Goal: Task Accomplishment & Management: Manage account settings

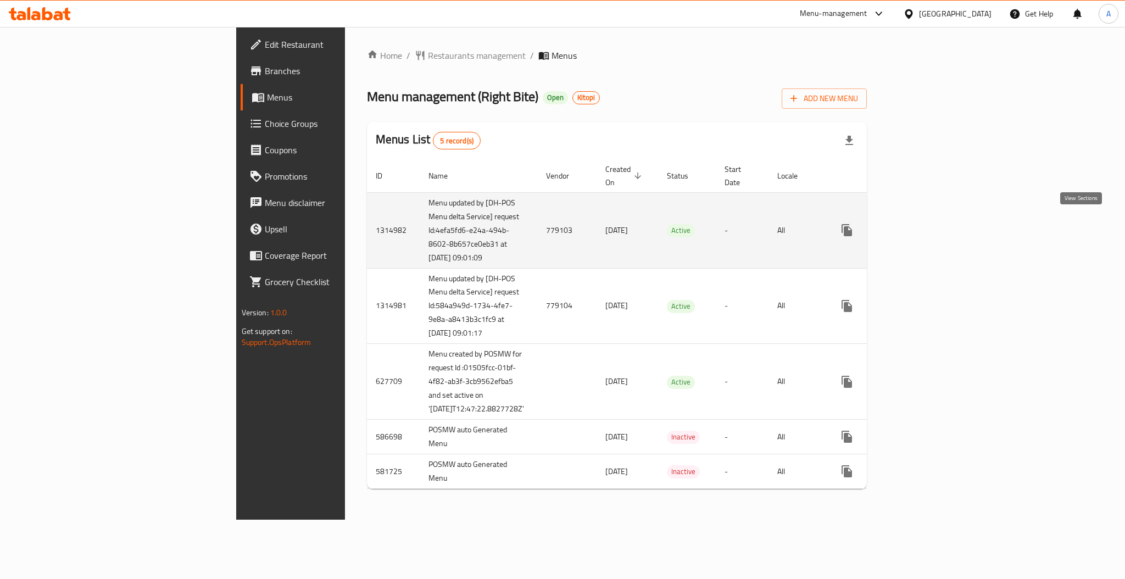
click at [933, 226] on icon "enhanced table" at bounding box center [926, 230] width 13 height 13
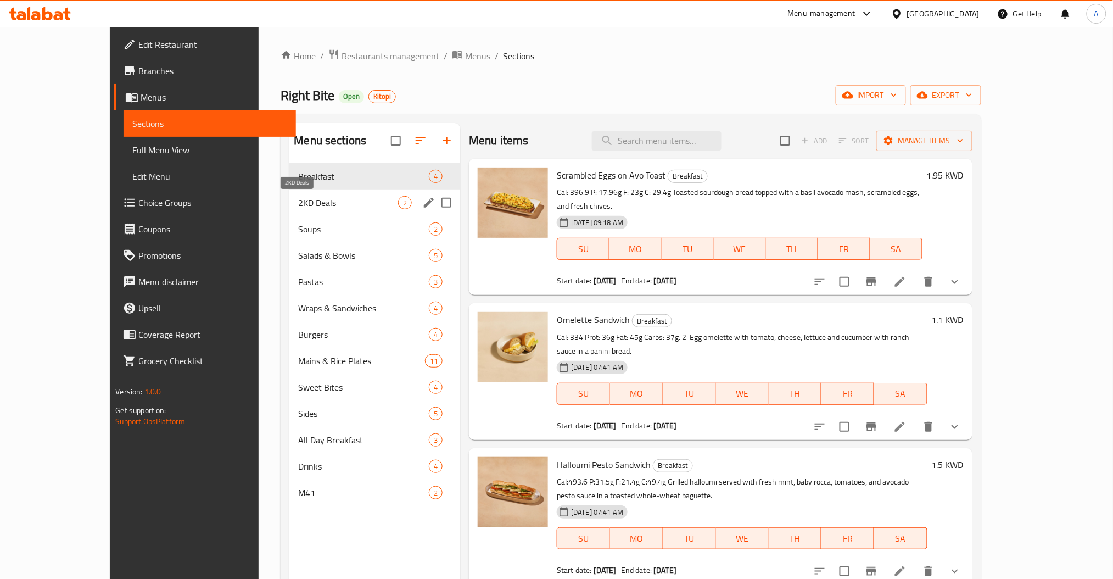
click at [304, 200] on span "2KD Deals" at bounding box center [348, 202] width 100 height 13
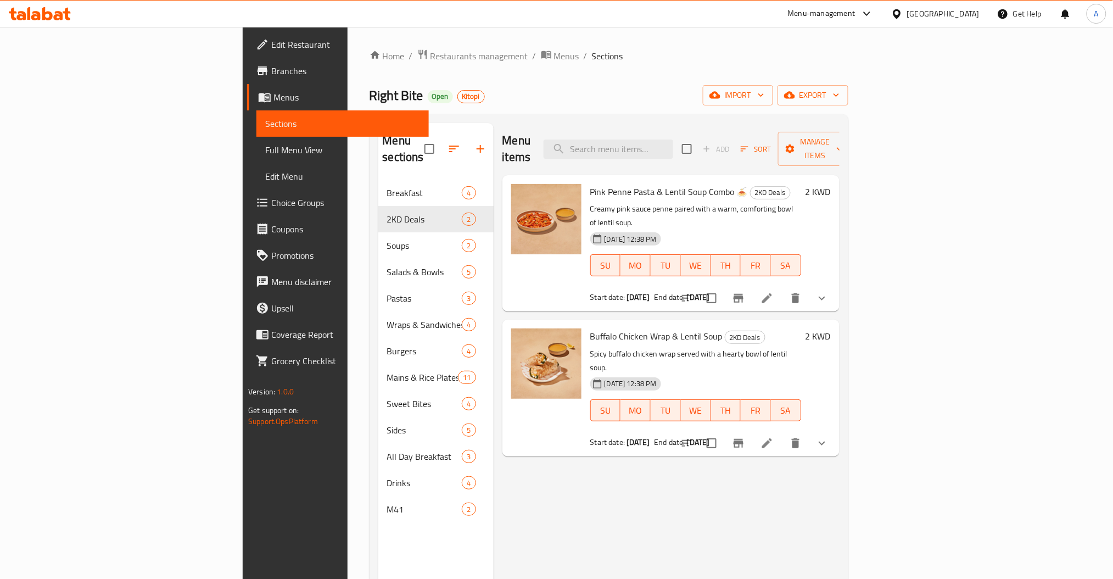
click at [370, 93] on span "Right Bite" at bounding box center [397, 95] width 54 height 25
drag, startPoint x: 260, startPoint y: 96, endPoint x: 294, endPoint y: 78, distance: 39.1
click at [370, 90] on span "Right Bite" at bounding box center [397, 95] width 54 height 25
copy span "Right Bite"
click at [431, 59] on span "Restaurants management" at bounding box center [480, 55] width 98 height 13
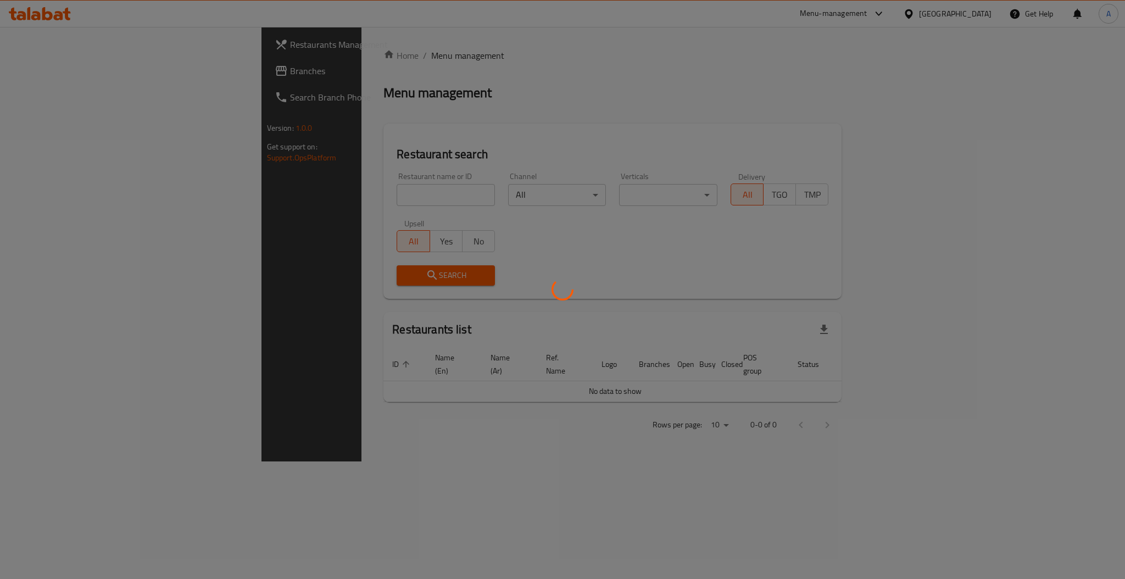
click at [263, 193] on div at bounding box center [562, 289] width 1125 height 579
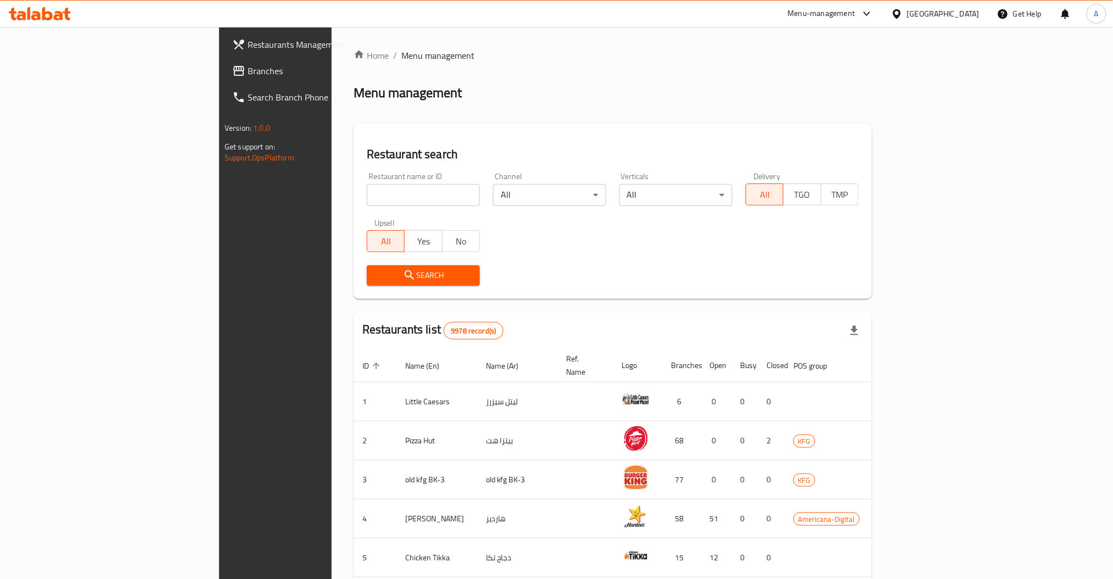
drag, startPoint x: 283, startPoint y: 197, endPoint x: 295, endPoint y: 191, distance: 13.5
click at [354, 189] on div "Home / Menu management Menu management Restaurant search Restaurant name or ID …" at bounding box center [613, 429] width 519 height 761
click at [367, 191] on input "search" at bounding box center [423, 195] width 113 height 22
paste input "Right Bite"
type input "Right Bite"
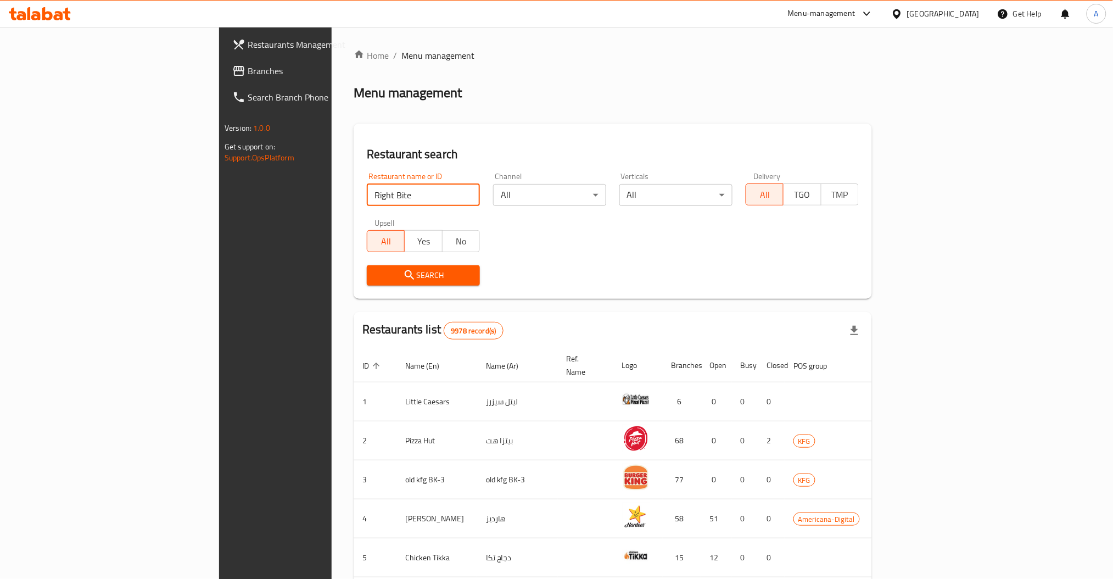
click button "Search" at bounding box center [423, 275] width 113 height 20
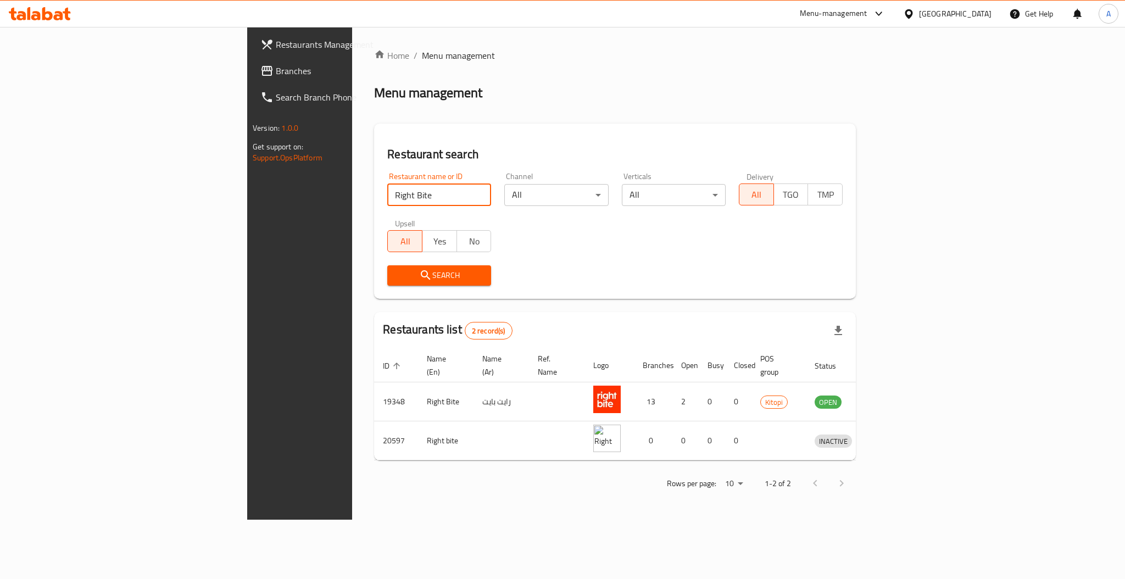
click at [276, 48] on span "Restaurants Management" at bounding box center [351, 44] width 151 height 13
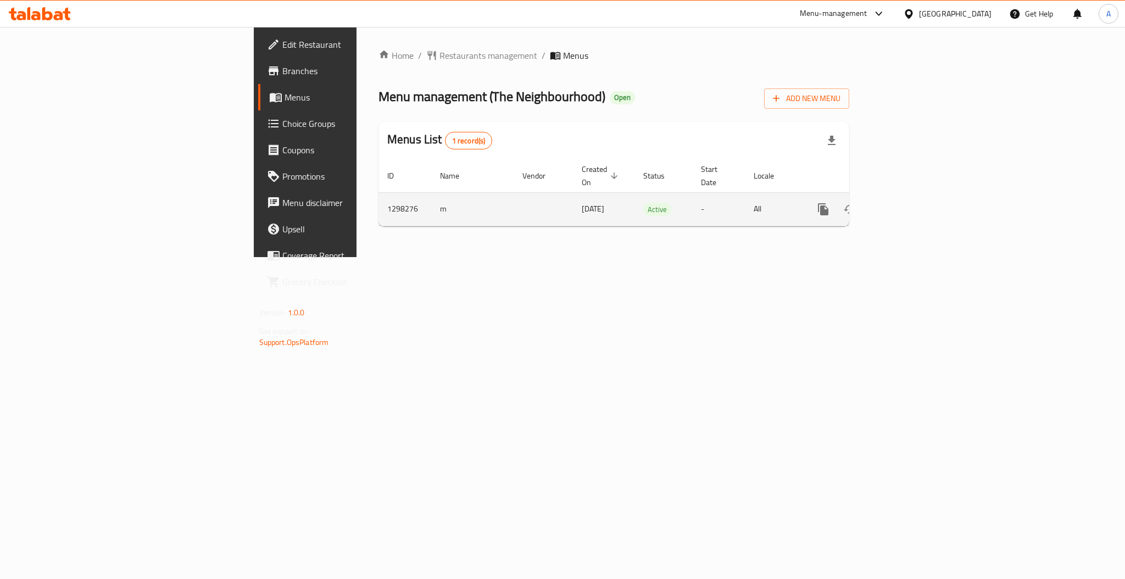
click at [916, 205] on link "enhanced table" at bounding box center [902, 209] width 26 height 26
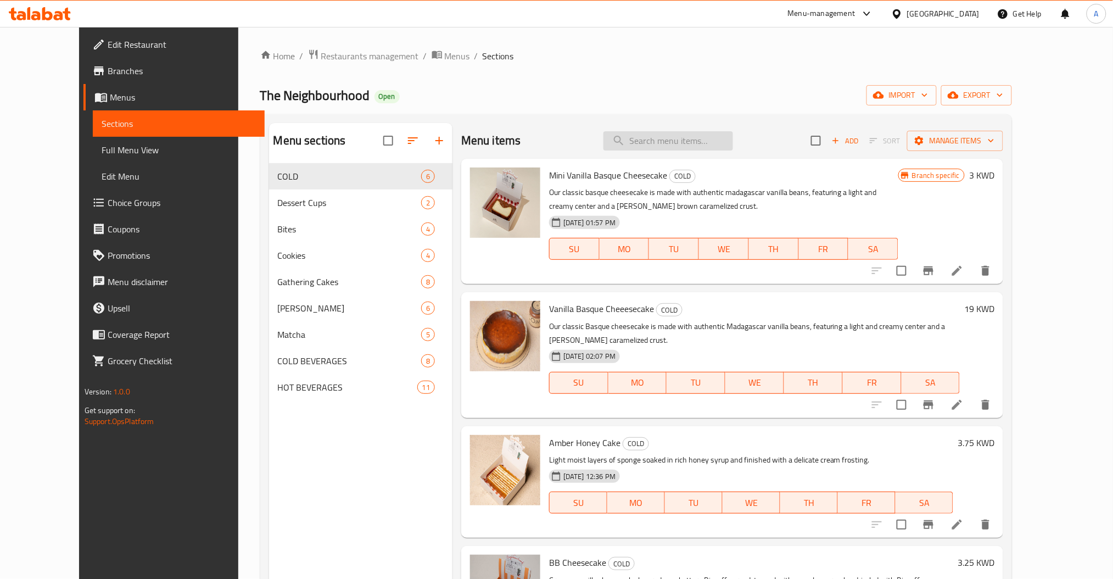
click at [670, 139] on input "search" at bounding box center [669, 140] width 130 height 19
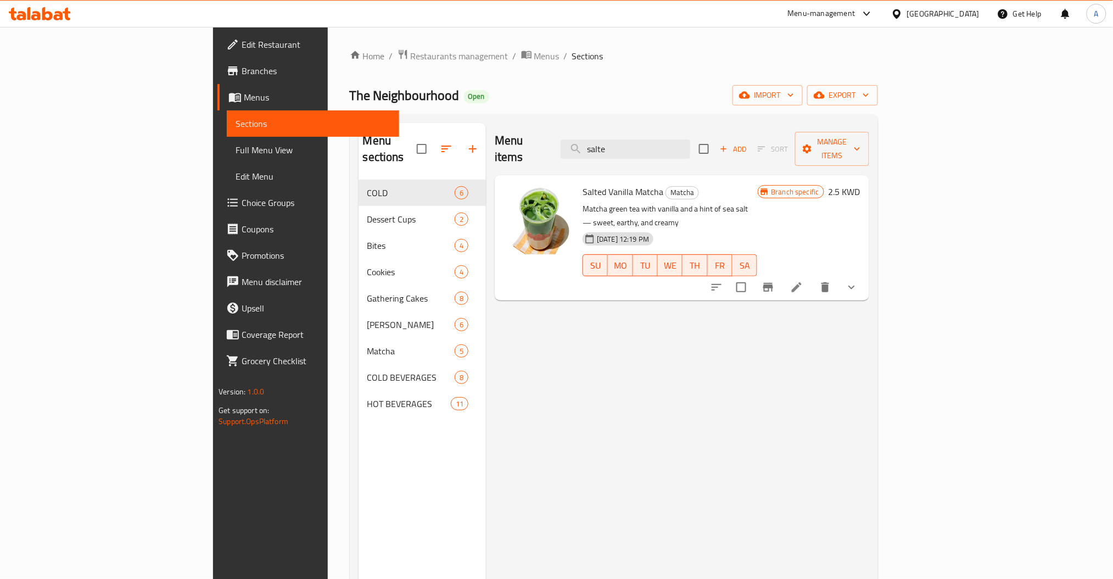
type input "salte"
click at [861, 184] on h6 "2.5 KWD" at bounding box center [845, 191] width 32 height 15
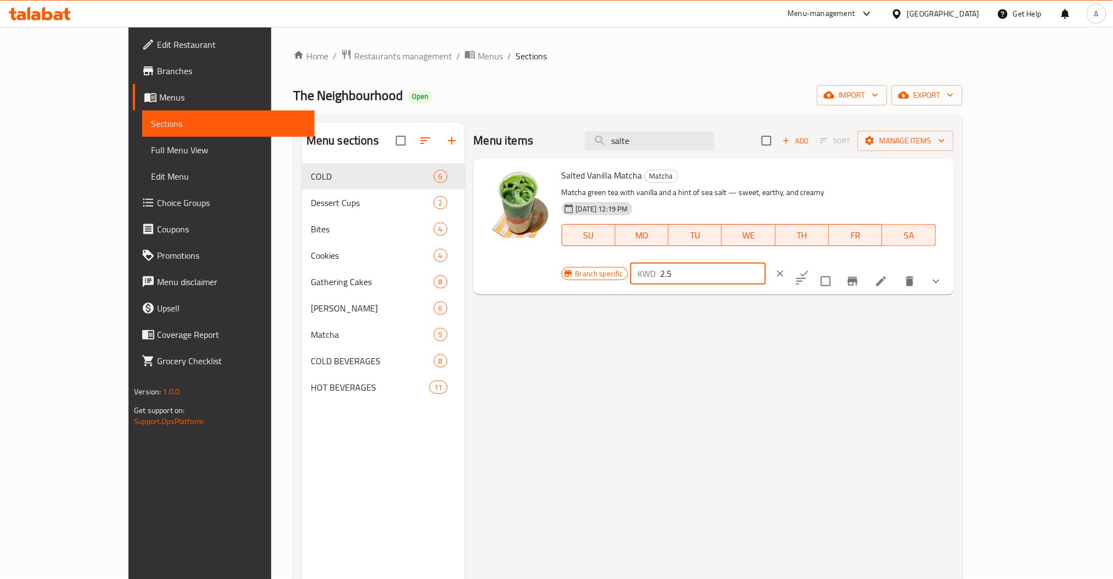
click at [766, 263] on input "2.5" at bounding box center [713, 274] width 105 height 22
type input "0"
click at [817, 261] on button "ok" at bounding box center [805, 273] width 24 height 24
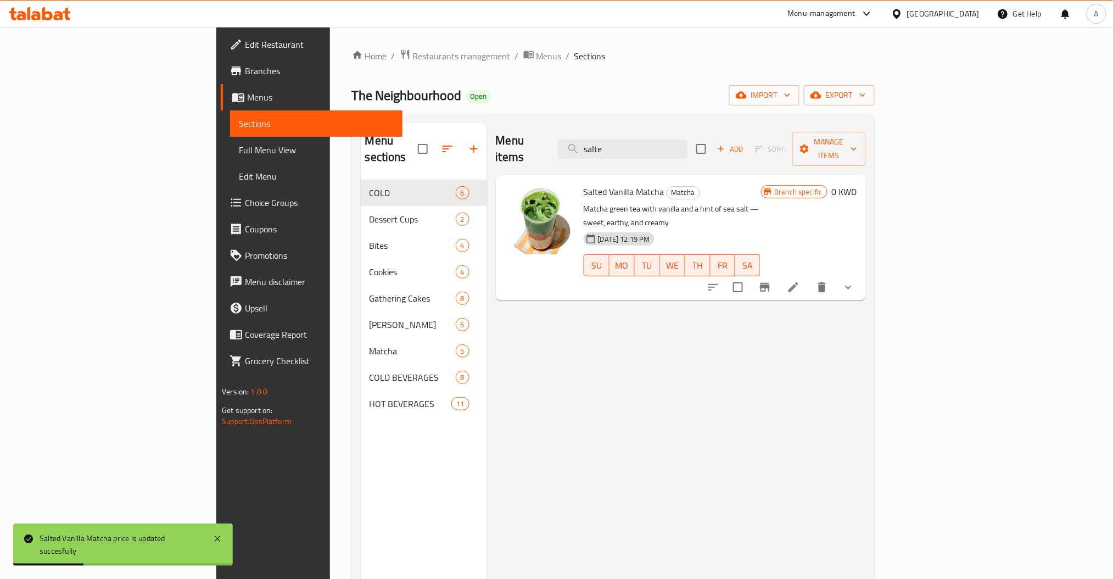
click at [855, 281] on icon "show more" at bounding box center [848, 287] width 13 height 13
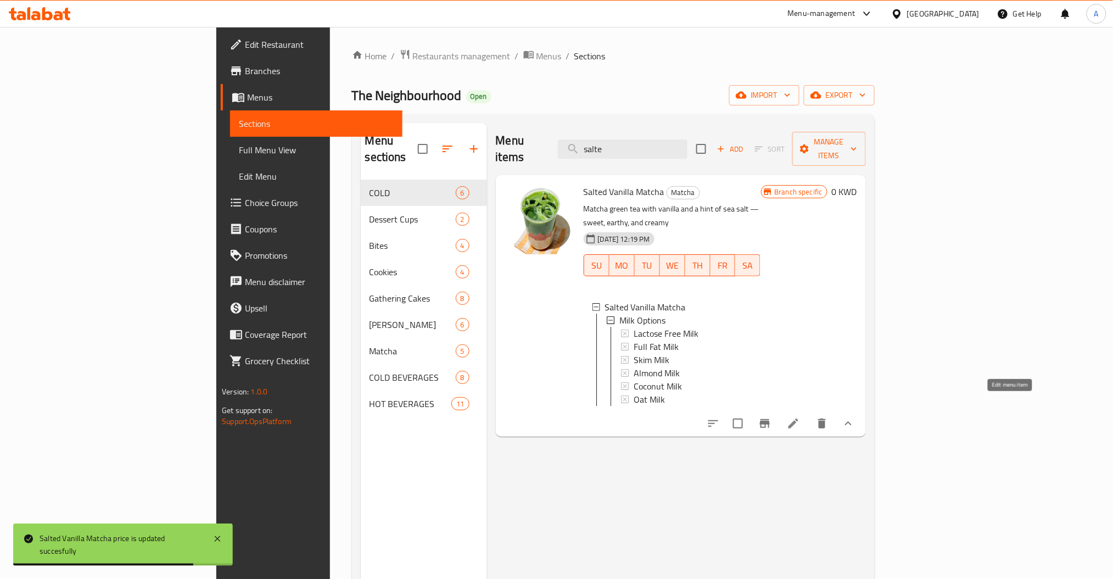
click at [799, 419] on icon at bounding box center [794, 424] width 10 height 10
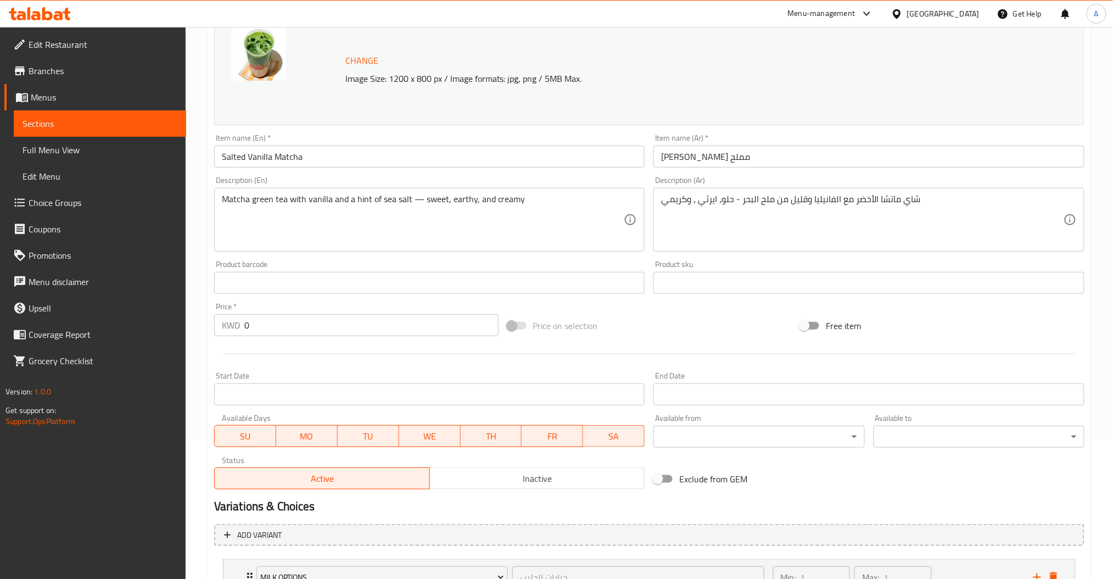
scroll to position [231, 0]
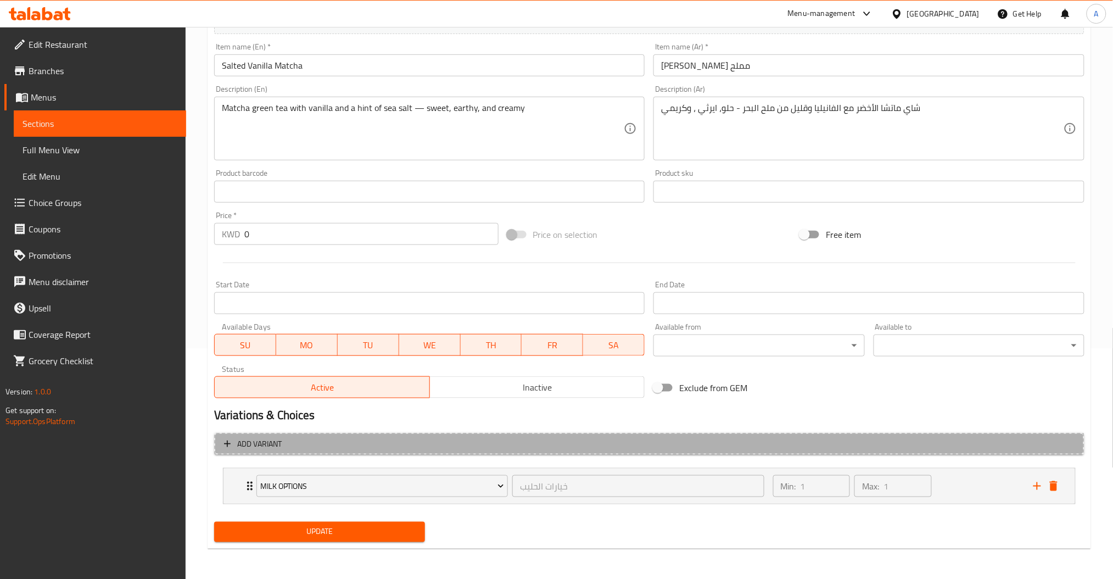
click at [233, 440] on span "Add variant" at bounding box center [649, 444] width 851 height 14
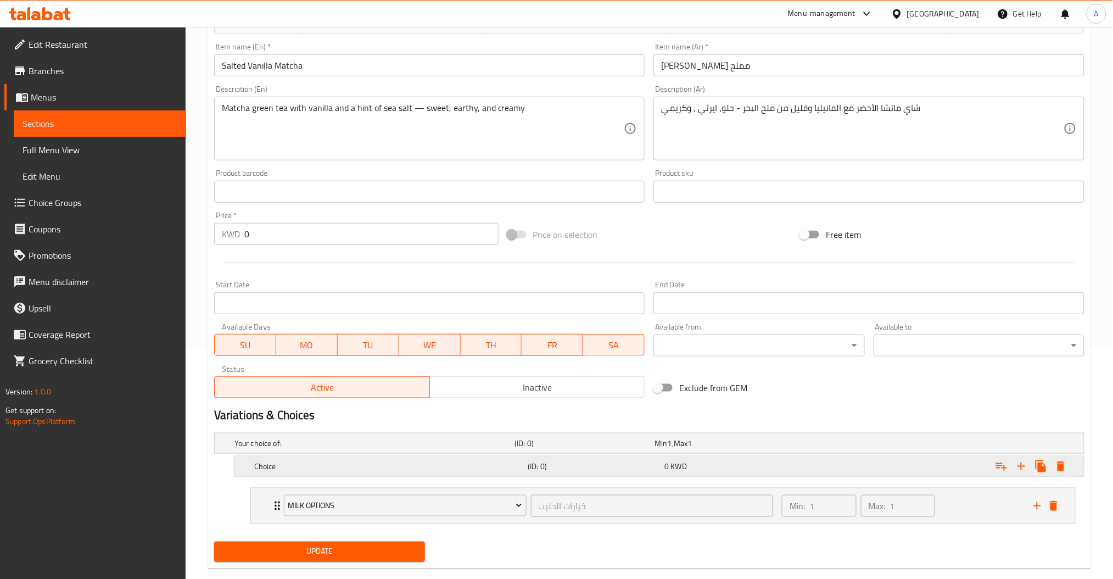
click at [325, 466] on h5 "Choice" at bounding box center [388, 466] width 269 height 11
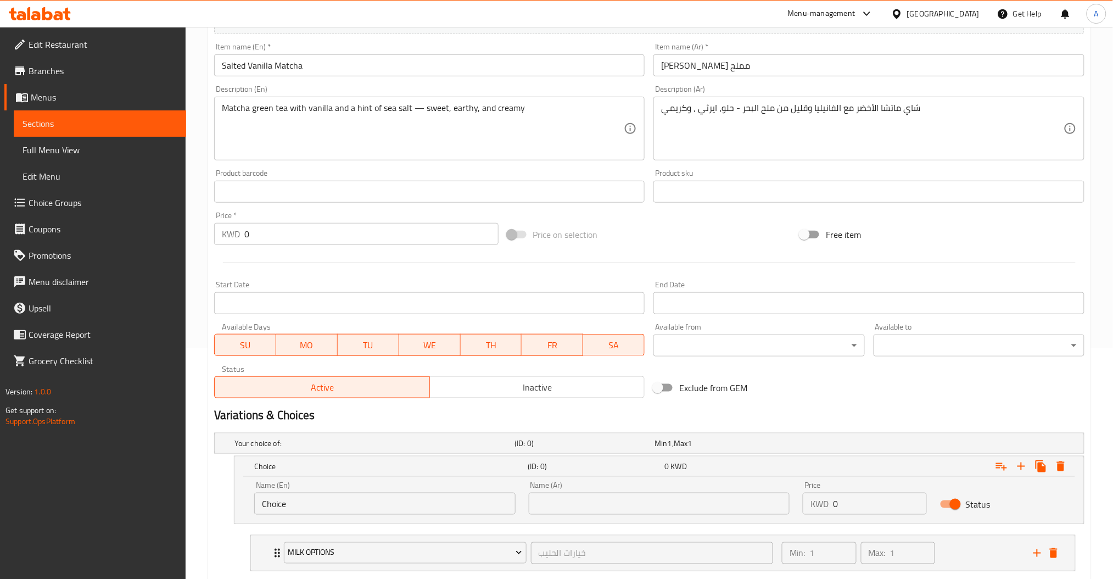
click at [355, 509] on input "Choice" at bounding box center [384, 504] width 261 height 22
click at [355, 509] on input "Large" at bounding box center [384, 504] width 261 height 22
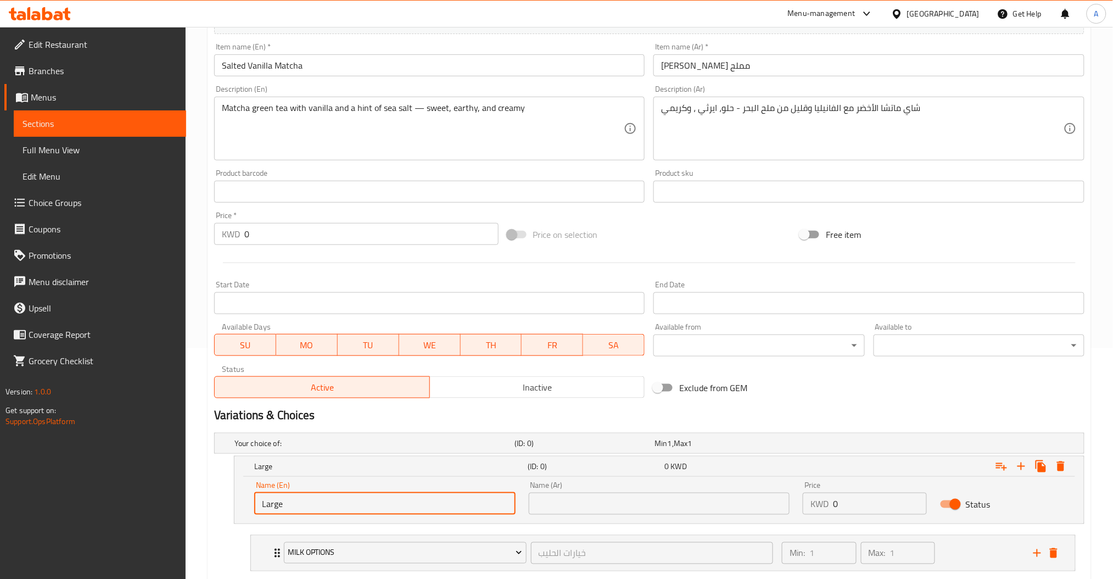
type input "Large"
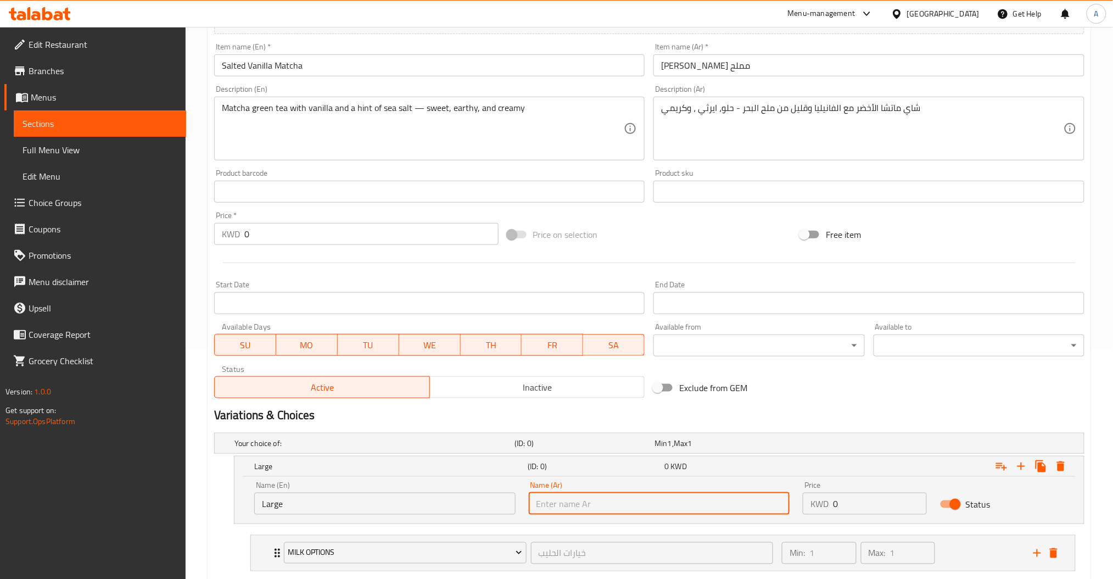
click at [588, 493] on input "text" at bounding box center [659, 504] width 261 height 22
paste input "Large"
type input "Large"
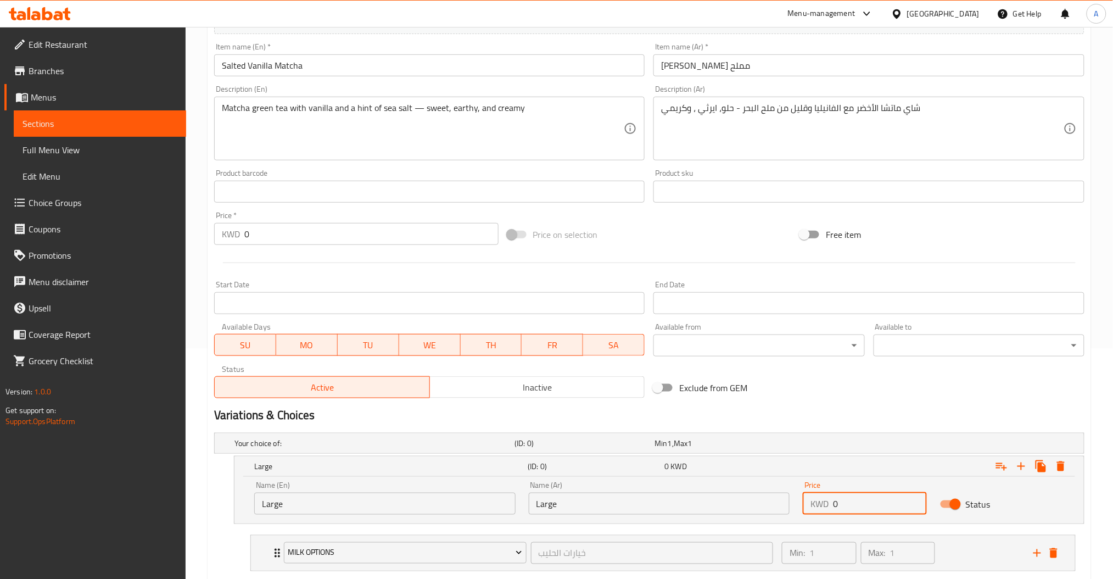
drag, startPoint x: 856, startPoint y: 514, endPoint x: 806, endPoint y: 506, distance: 50.0
click at [806, 506] on div "KWD 0 Price" at bounding box center [865, 504] width 124 height 22
type input "2.750"
click at [804, 473] on div "Expand" at bounding box center [937, 466] width 274 height 24
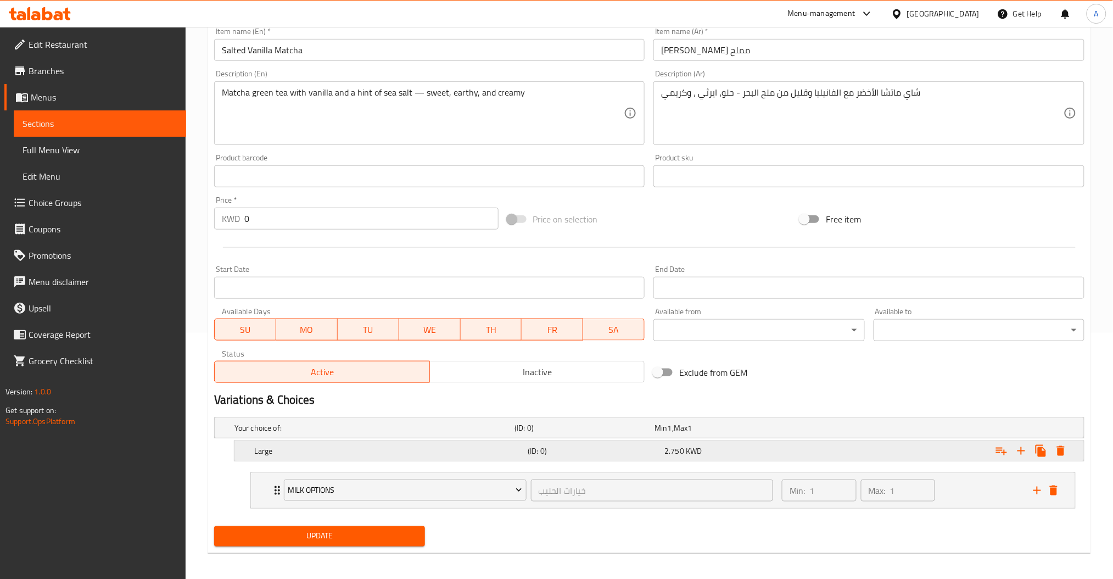
scroll to position [250, 0]
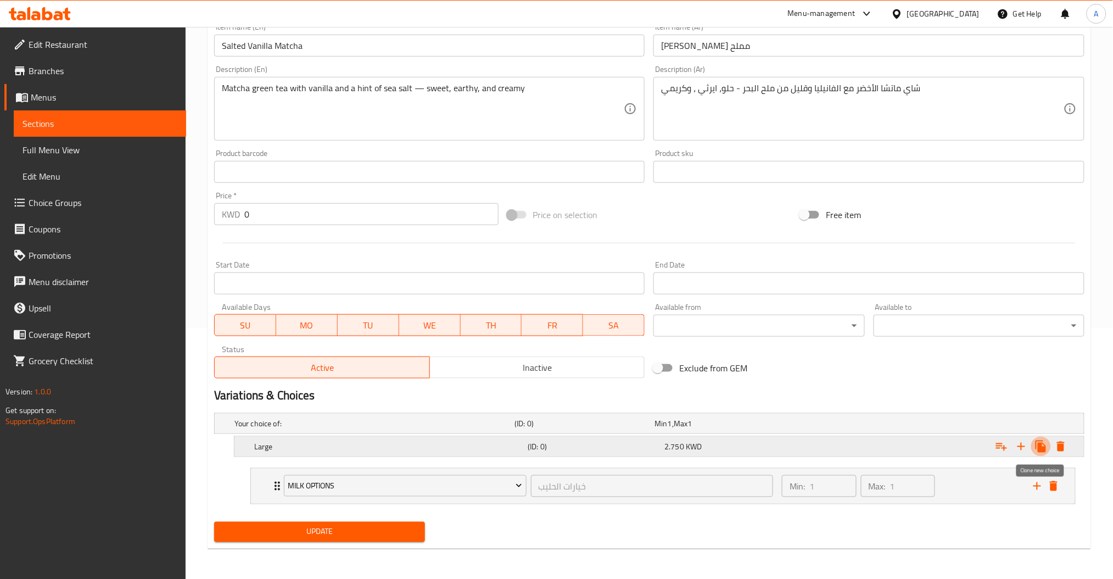
click at [1041, 448] on icon "Expand" at bounding box center [1041, 447] width 10 height 12
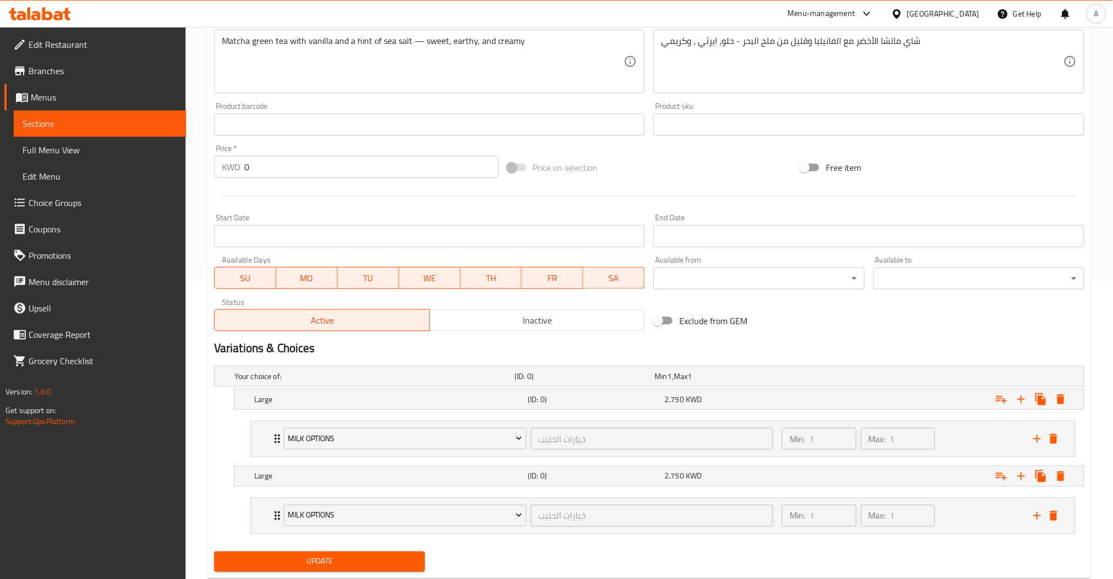
scroll to position [324, 0]
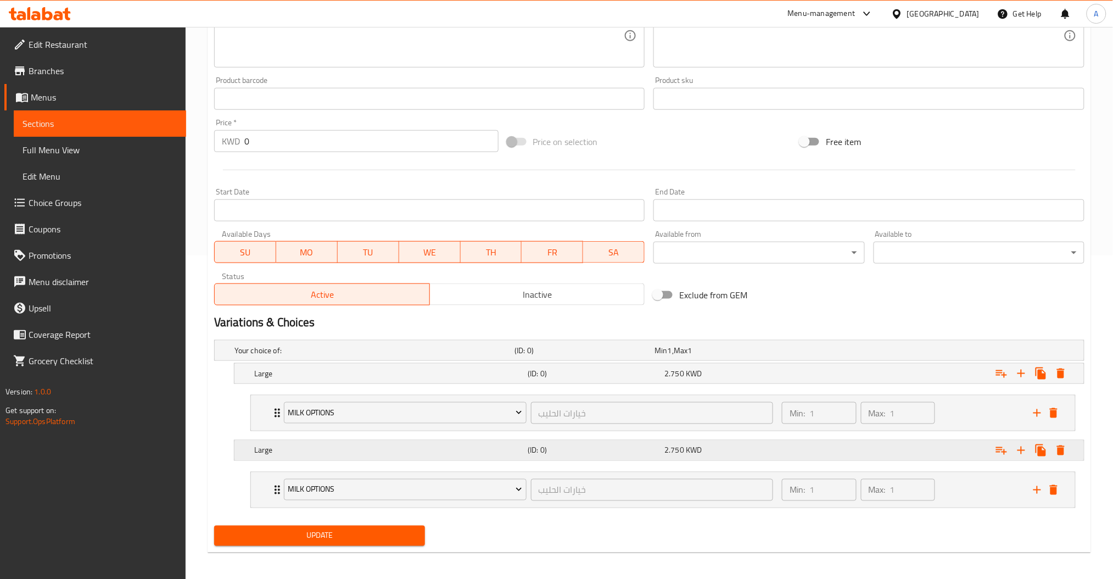
click at [488, 452] on h5 "Large" at bounding box center [388, 450] width 269 height 11
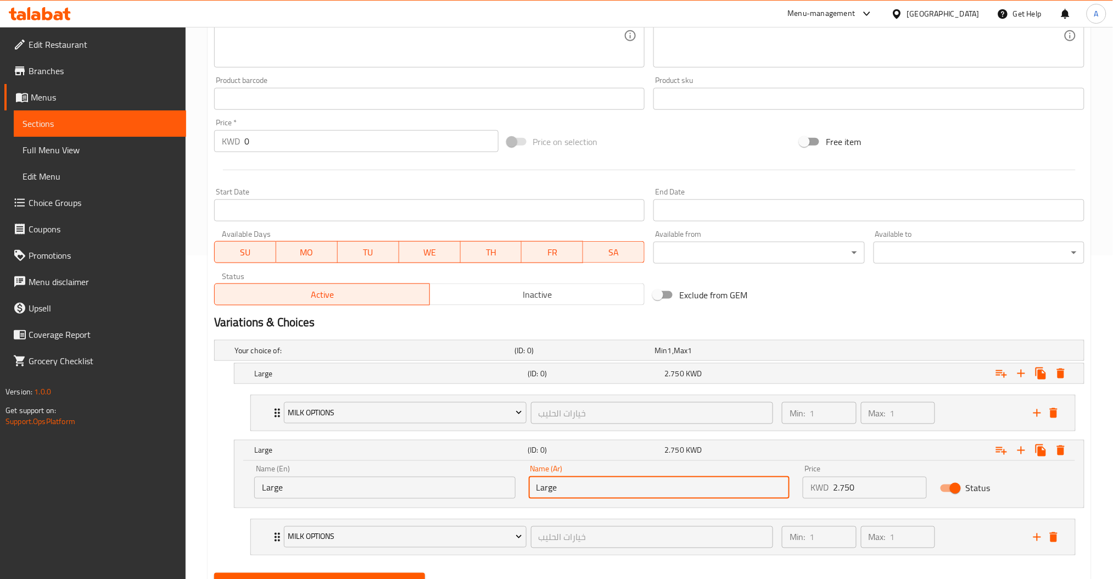
click at [595, 487] on input "Large" at bounding box center [659, 488] width 261 height 22
paste input "واسطة"
type input "واسطة"
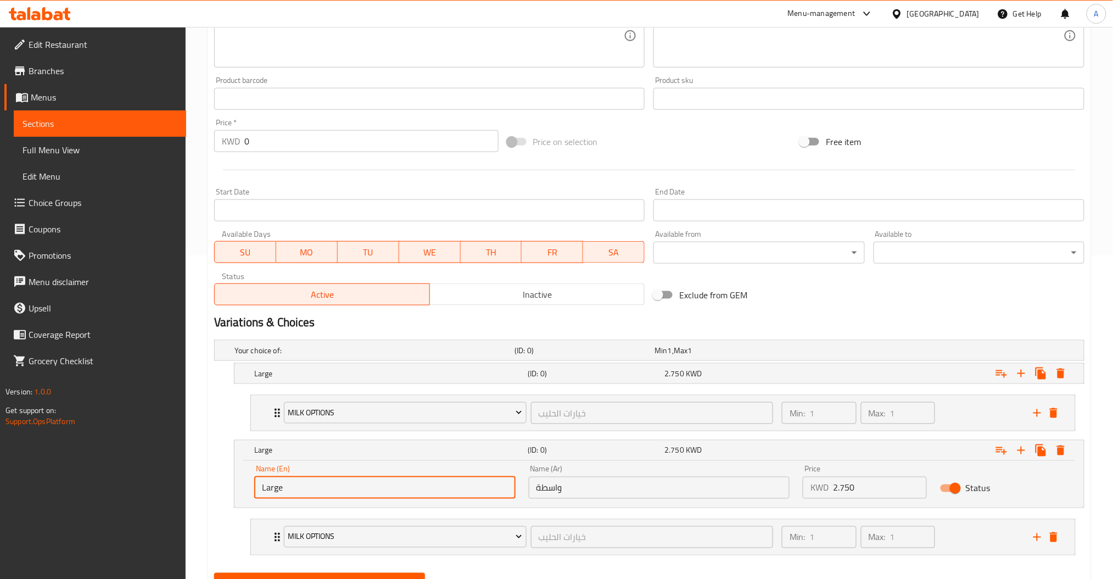
click at [432, 491] on input "Large" at bounding box center [384, 488] width 261 height 22
type input "Medium"
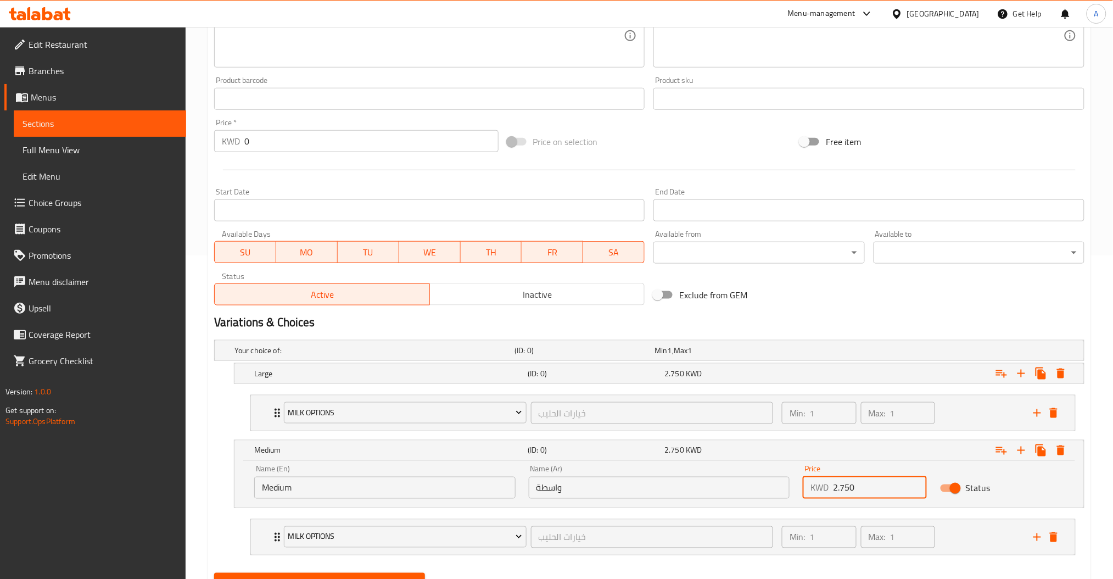
drag, startPoint x: 867, startPoint y: 487, endPoint x: 794, endPoint y: 490, distance: 73.1
click at [794, 490] on div "Name (En) Medium Name (En) Name (Ar) واسطة Name (Ar) Price KWD 2.750 Price Stat…" at bounding box center [659, 482] width 823 height 47
click at [837, 492] on input "2250" at bounding box center [880, 488] width 94 height 22
type input "2.250"
click at [751, 447] on div "2.250 KWD" at bounding box center [731, 450] width 132 height 11
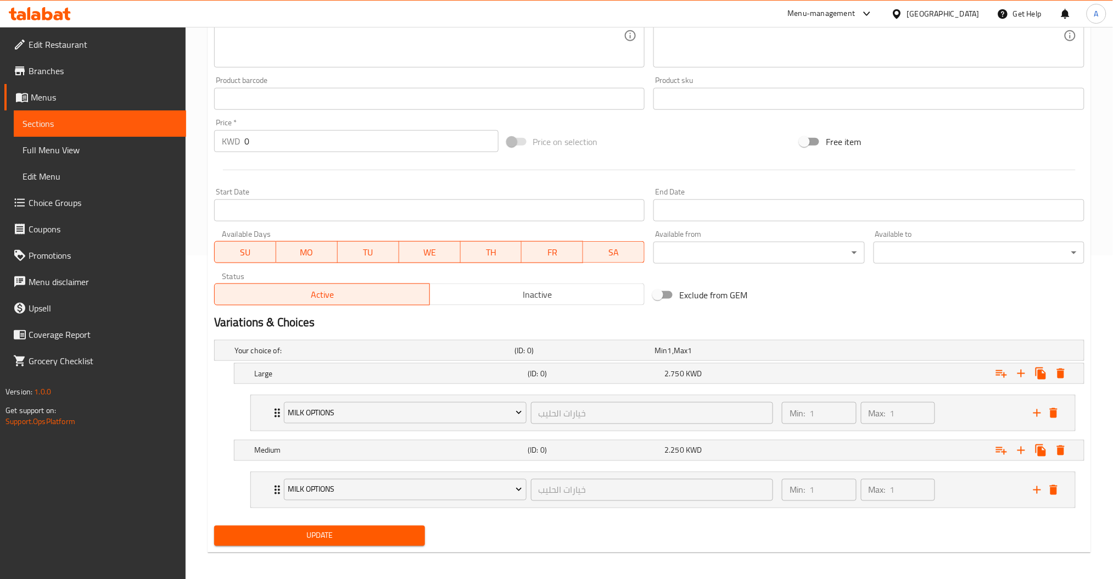
click at [382, 536] on span "Update" at bounding box center [319, 536] width 193 height 14
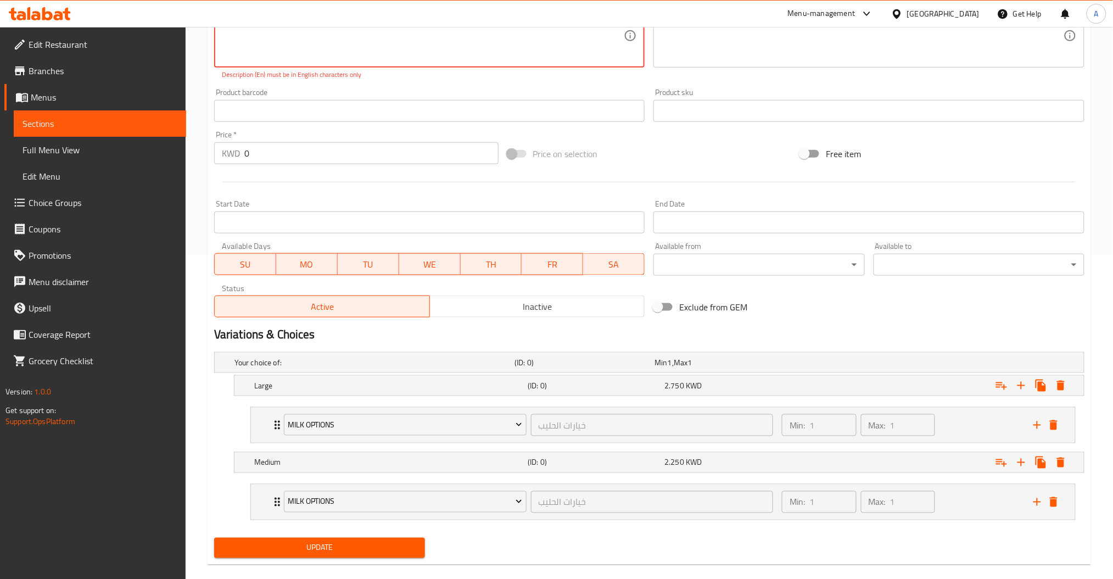
scroll to position [177, 0]
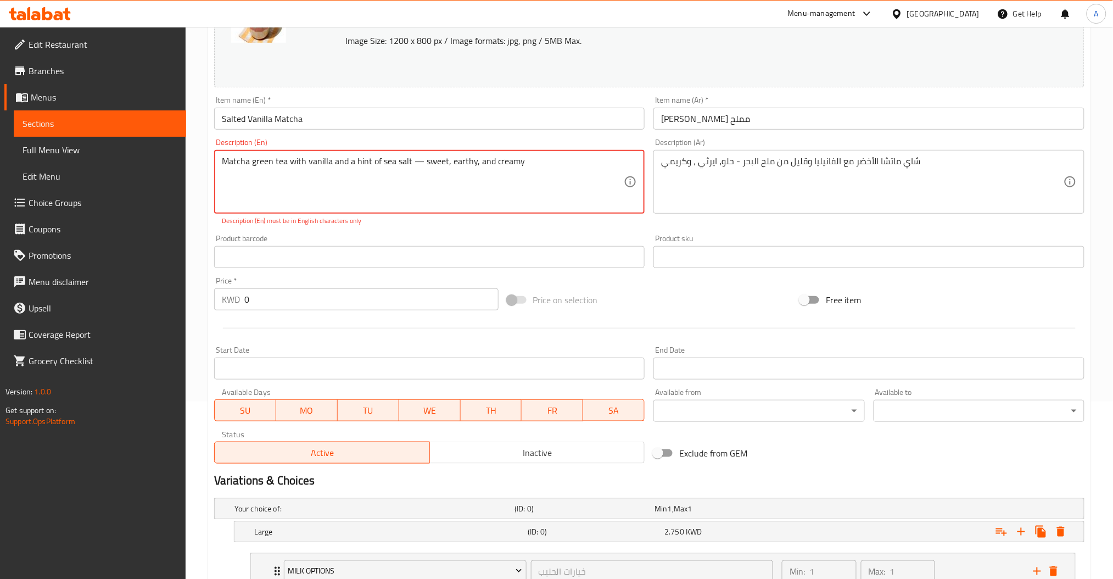
click at [422, 158] on textarea "Matcha green tea with vanilla and a hint of sea salt — sweet, earthy, and creamy" at bounding box center [423, 182] width 403 height 52
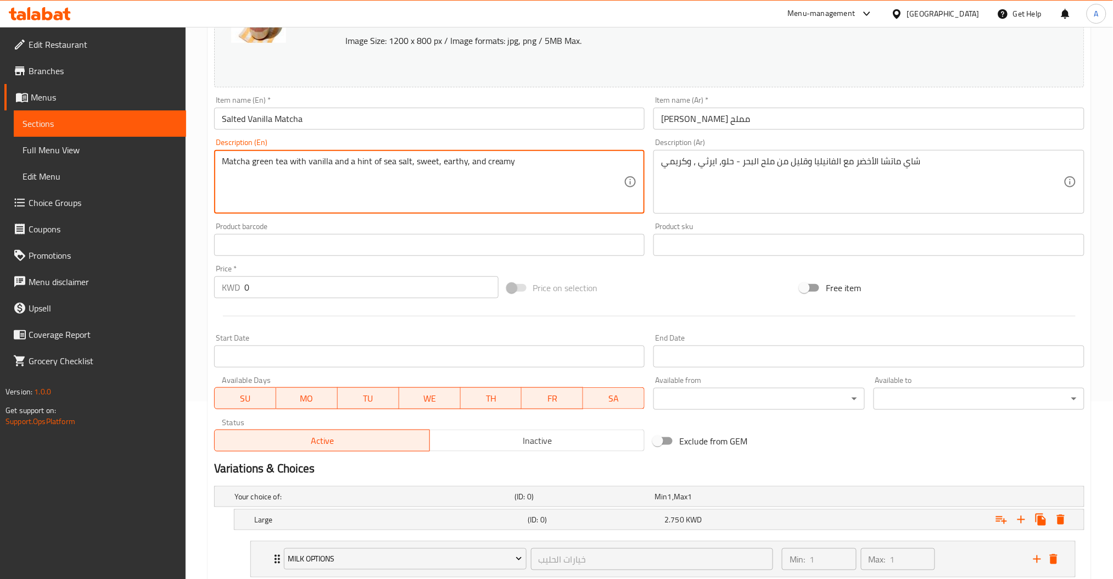
click at [534, 159] on textarea "Matcha green tea with vanilla and a hint of sea salt, sweet, earthy, and creamy" at bounding box center [423, 182] width 403 height 52
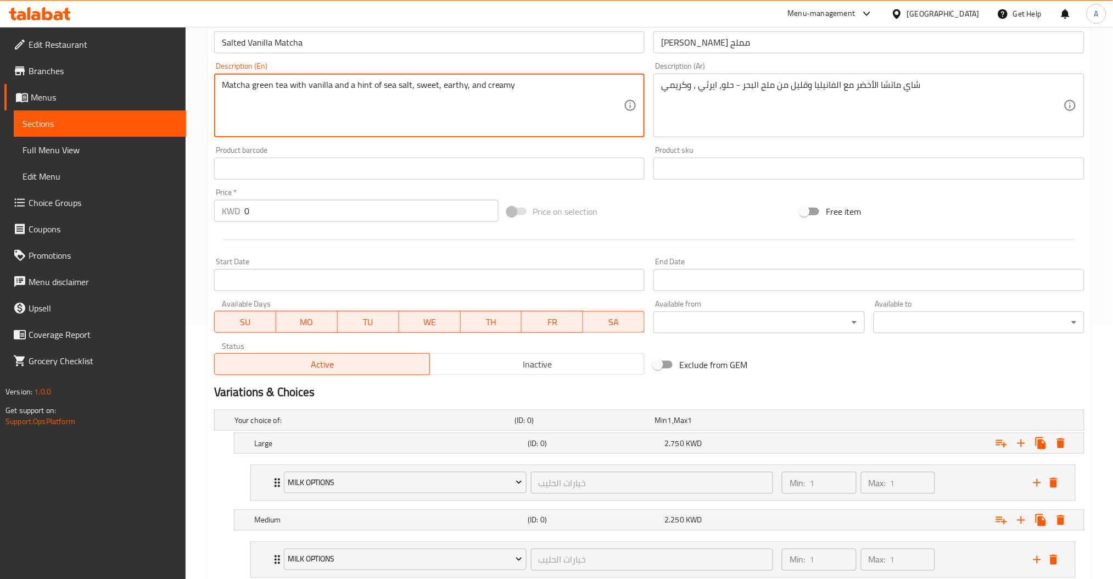
scroll to position [328, 0]
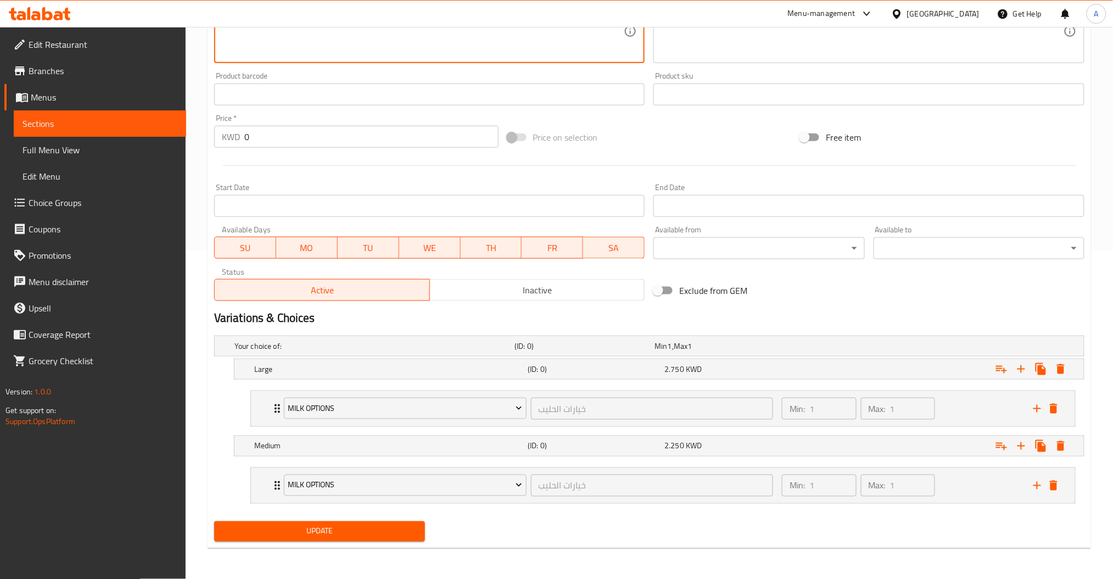
type textarea "Matcha green tea with vanilla and a hint of sea salt, sweet, earthy, and creamy"
click at [378, 533] on span "Update" at bounding box center [319, 532] width 193 height 14
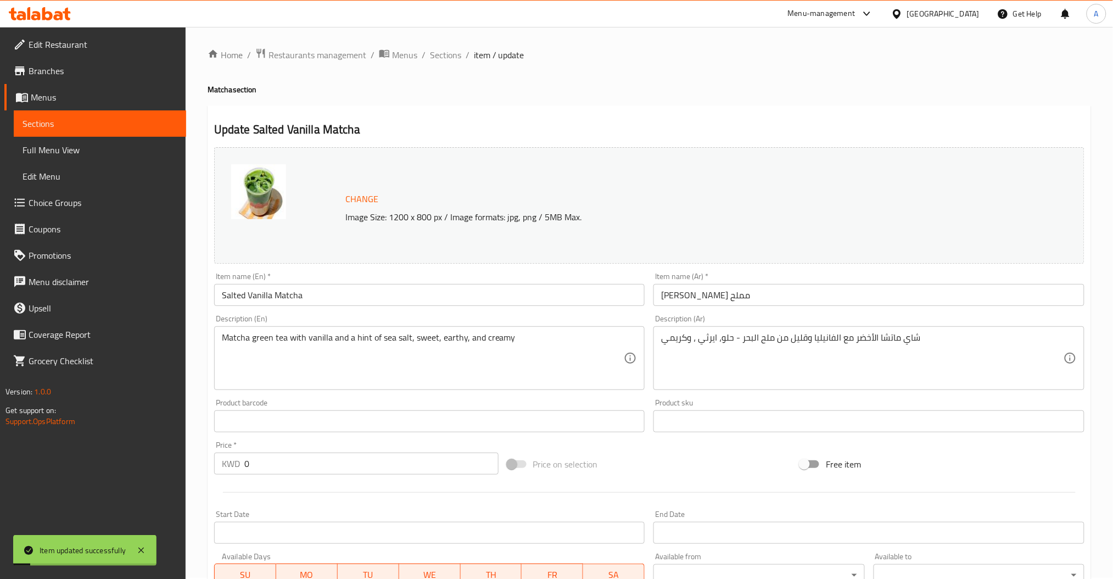
scroll to position [0, 0]
click at [448, 62] on span "Sections" at bounding box center [445, 55] width 31 height 13
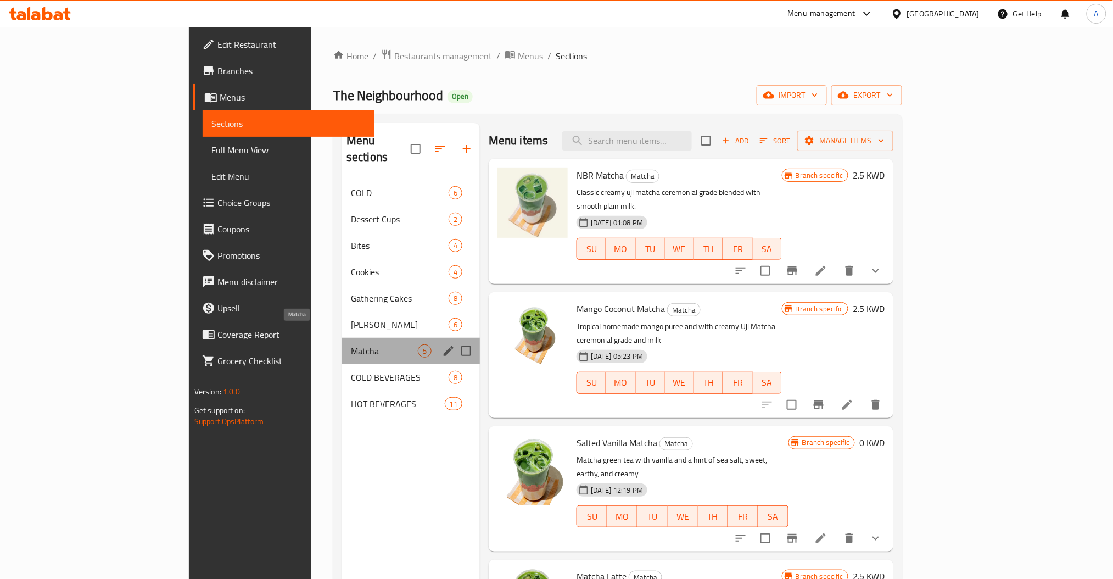
click at [351, 344] on span "Matcha" at bounding box center [384, 350] width 67 height 13
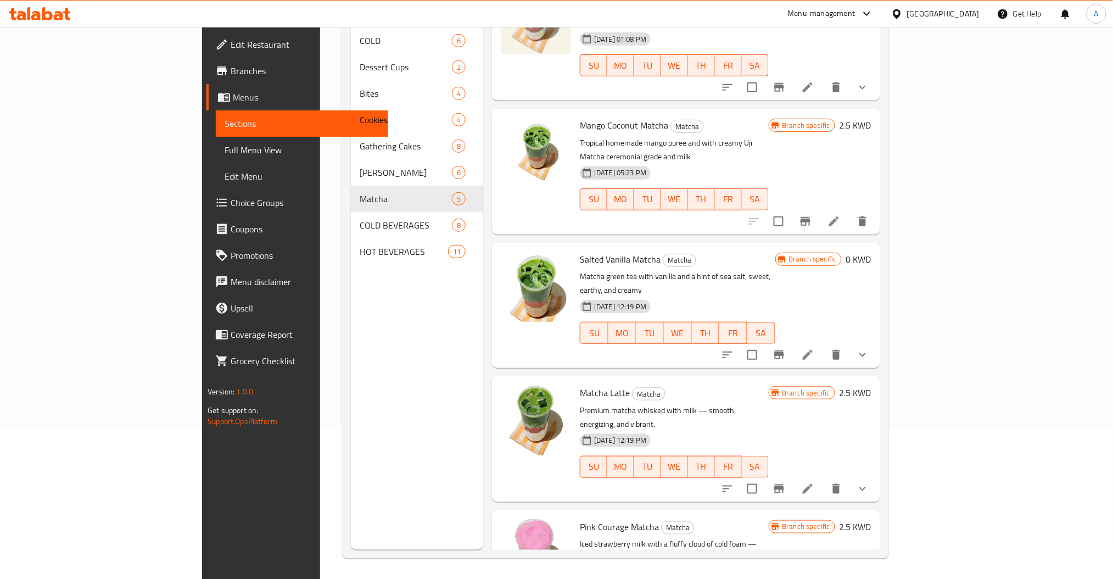
scroll to position [154, 0]
click at [876, 474] on button "show more" at bounding box center [863, 487] width 26 height 26
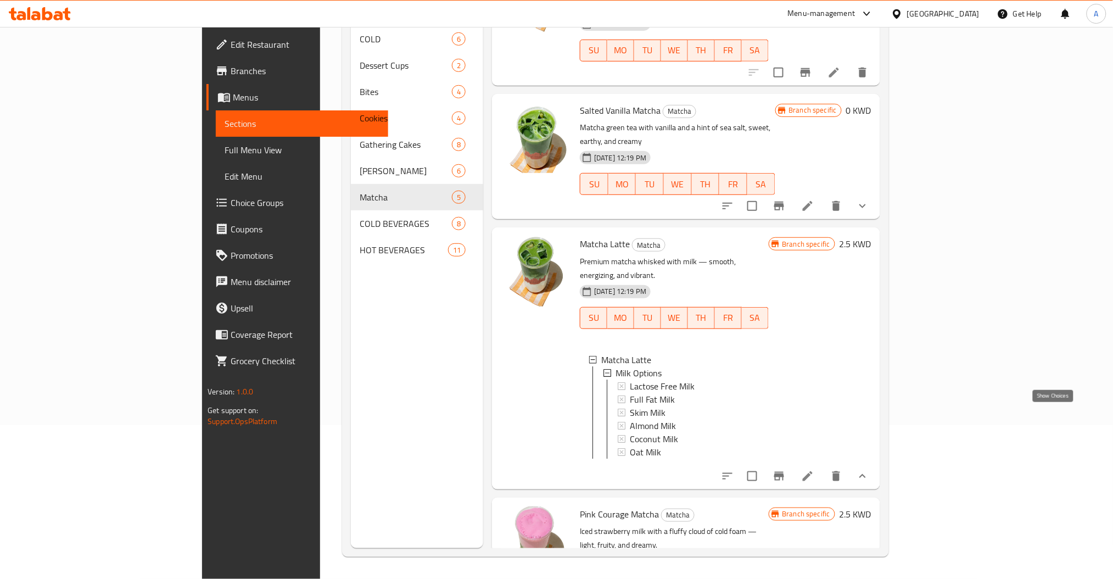
click at [870, 470] on icon "show more" at bounding box center [862, 476] width 13 height 13
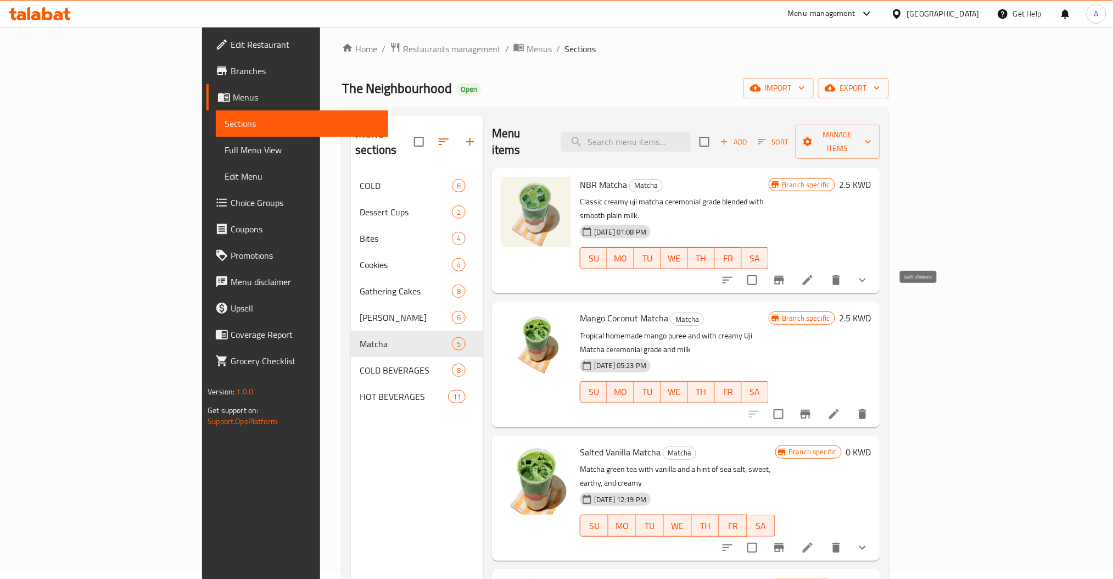
scroll to position [48, 0]
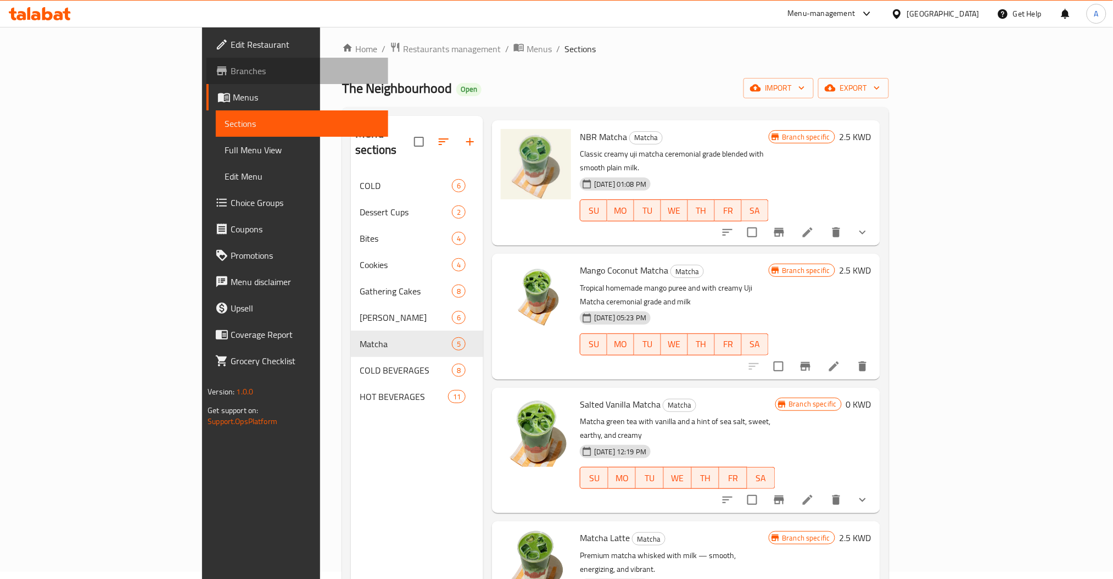
click at [231, 70] on span "Branches" at bounding box center [305, 70] width 149 height 13
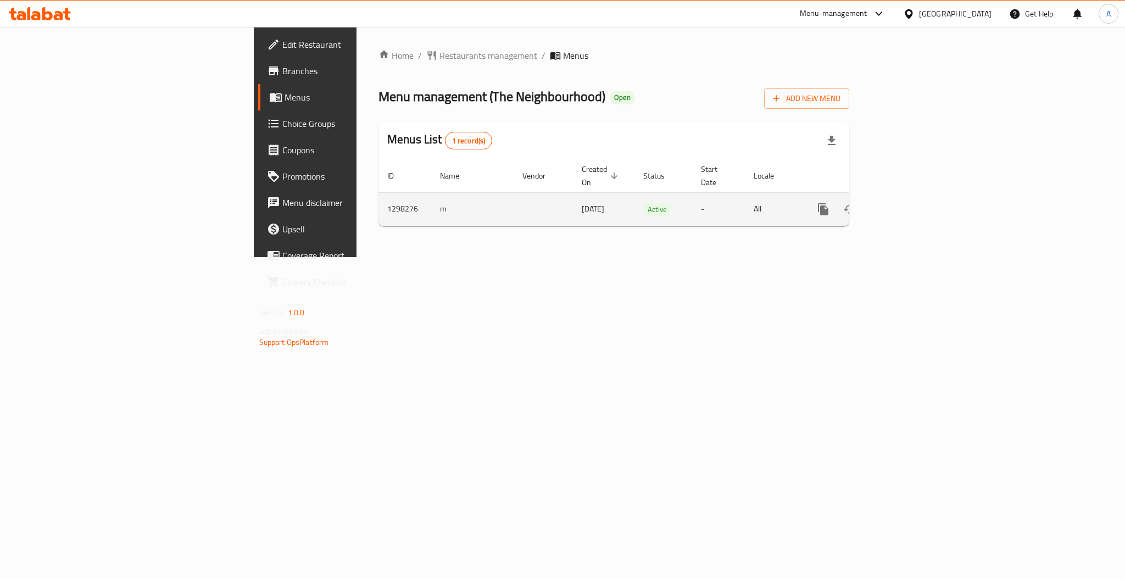
click at [916, 205] on link "enhanced table" at bounding box center [902, 209] width 26 height 26
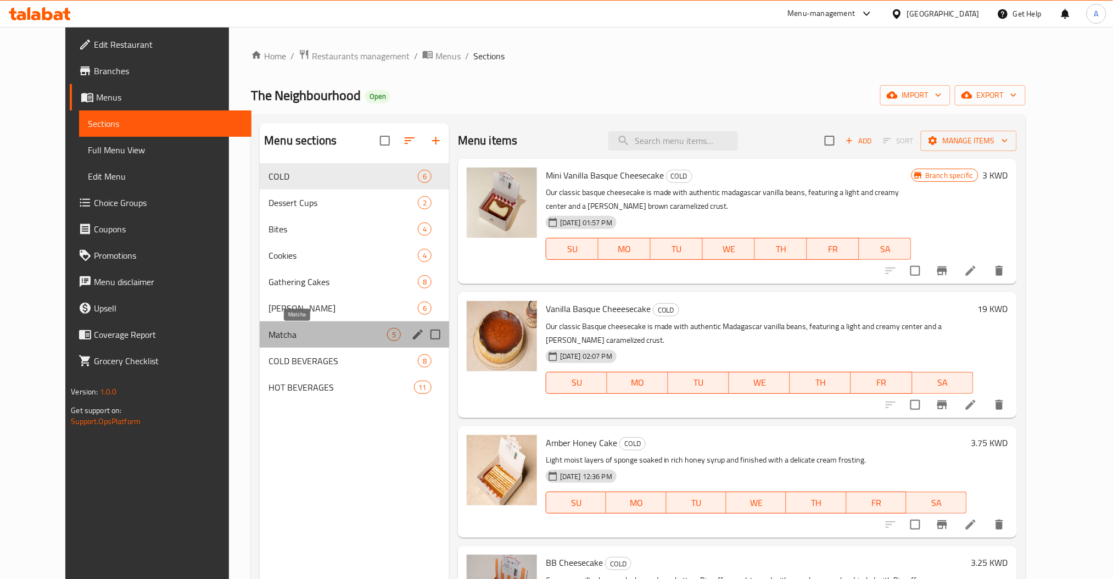
click at [269, 336] on span "Matcha" at bounding box center [328, 334] width 118 height 13
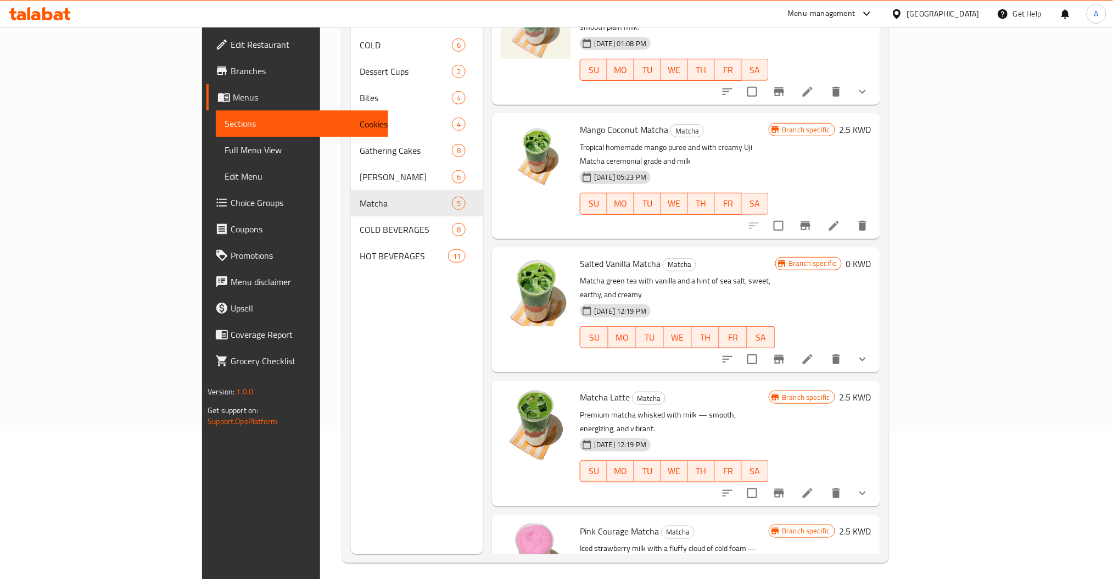
scroll to position [154, 0]
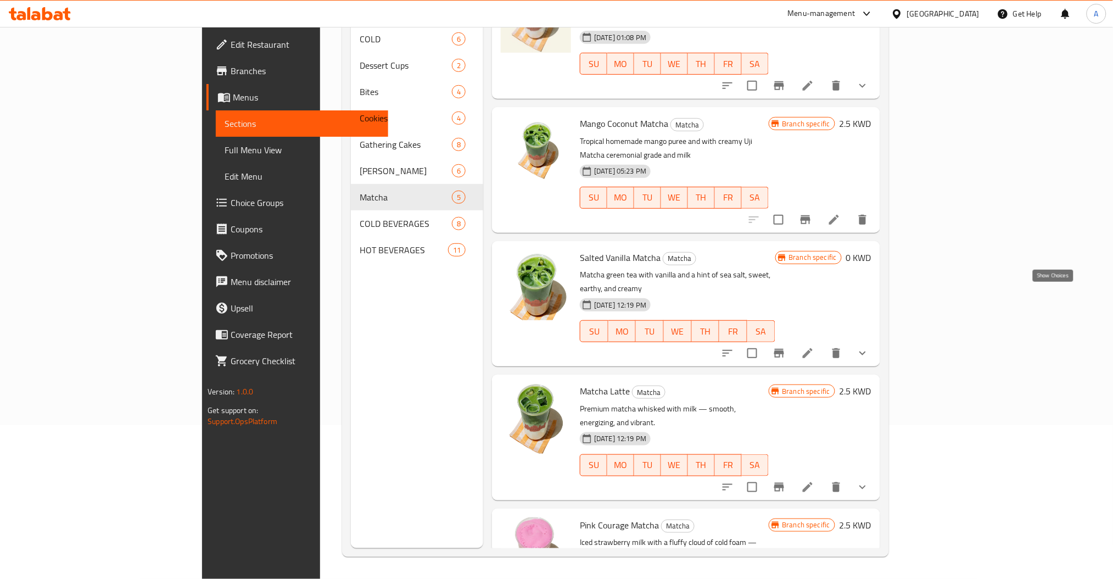
click at [870, 347] on icon "show more" at bounding box center [862, 353] width 13 height 13
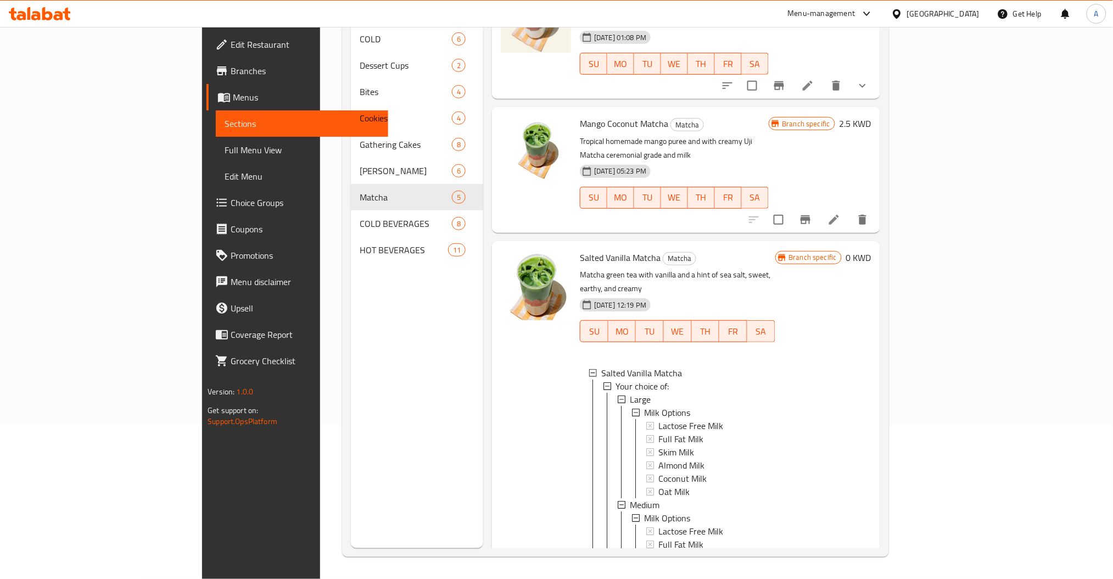
click at [872, 297] on div "Branch specific 0 KWD" at bounding box center [824, 438] width 96 height 376
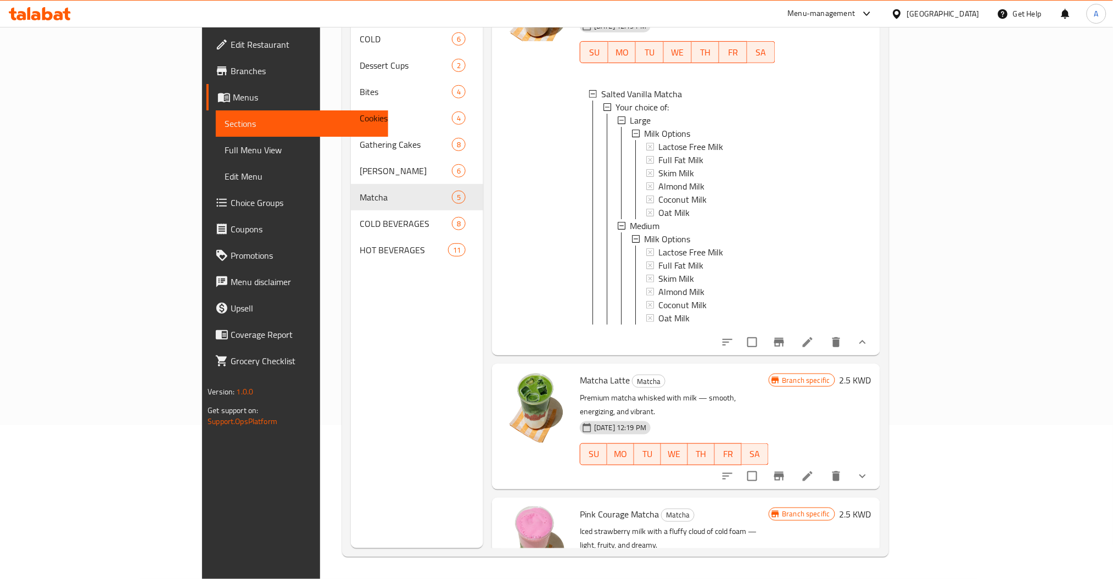
click at [876, 329] on button "show more" at bounding box center [863, 342] width 26 height 26
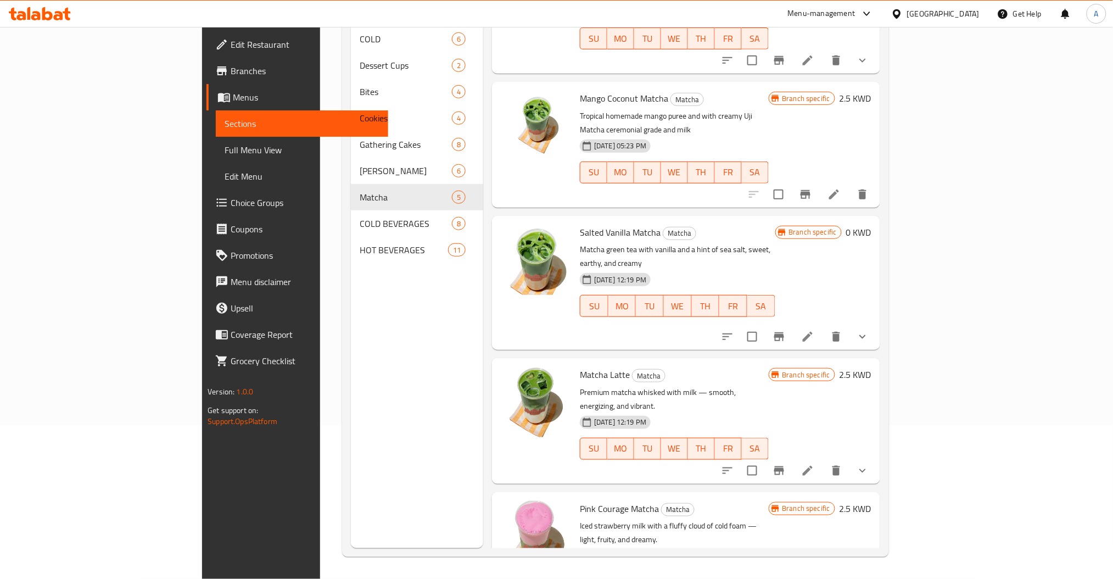
scroll to position [0, 0]
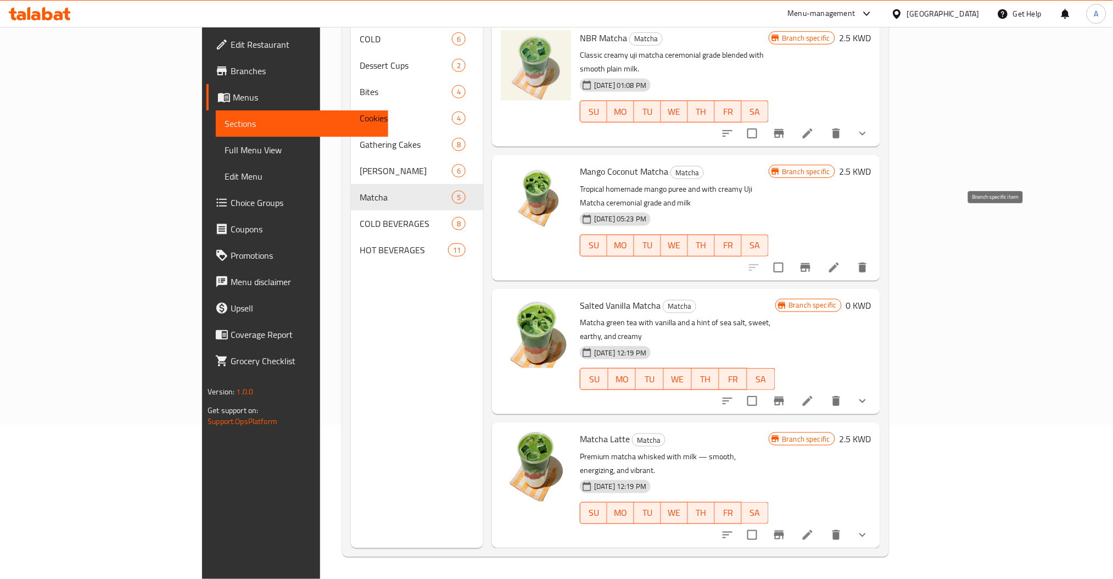
click at [812, 261] on icon "Branch-specific-item" at bounding box center [805, 267] width 13 height 13
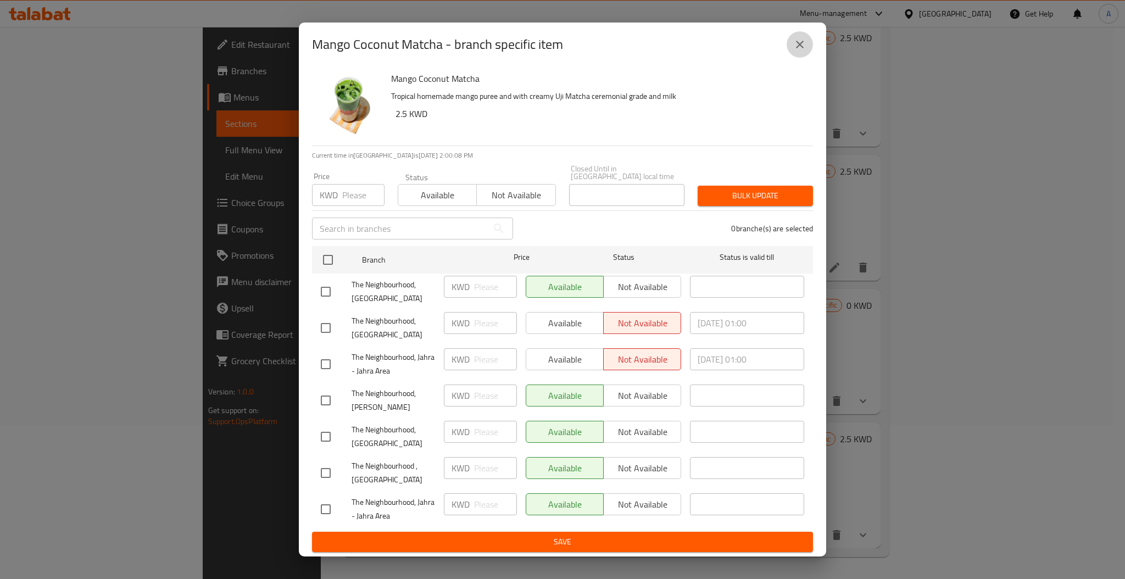
click at [795, 41] on button "close" at bounding box center [800, 44] width 26 height 26
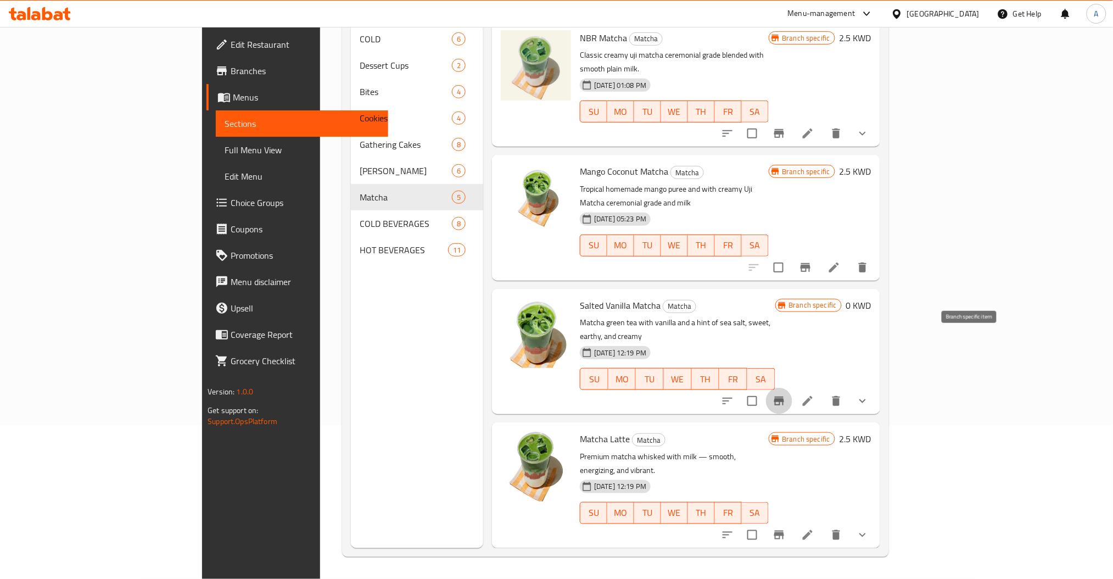
click at [784, 397] on icon "Branch-specific-item" at bounding box center [780, 401] width 10 height 9
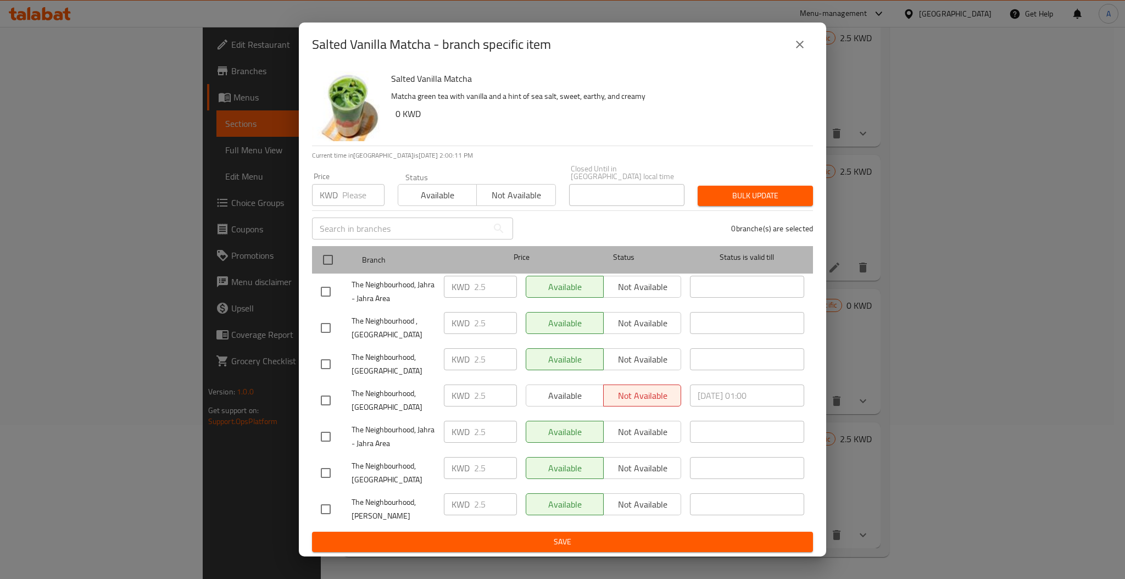
click at [328, 244] on div at bounding box center [336, 260] width 41 height 32
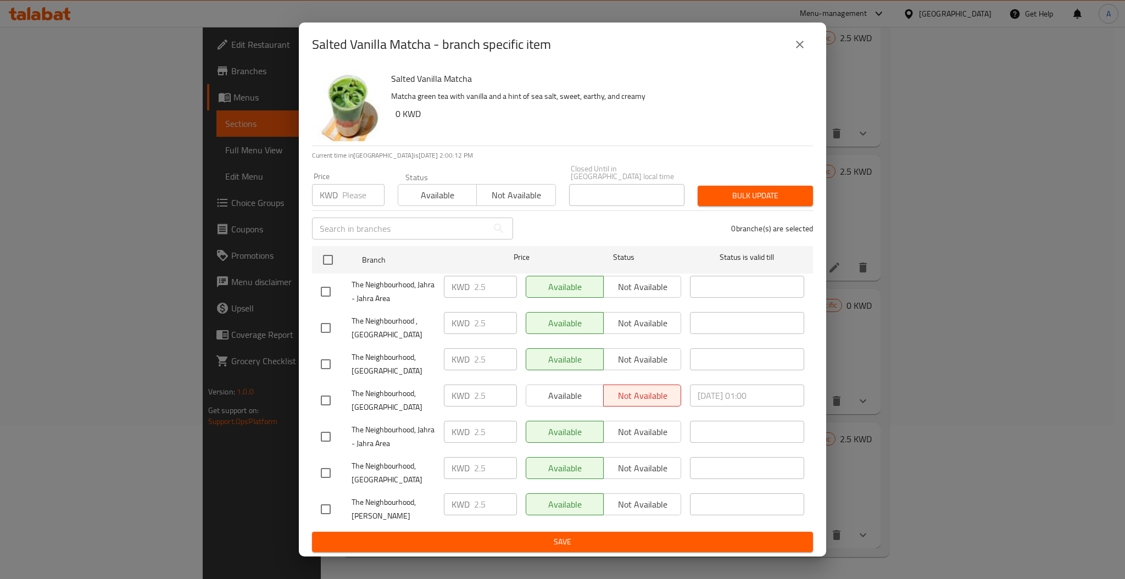
click at [332, 252] on input "checkbox" at bounding box center [327, 259] width 23 height 23
checkbox input "true"
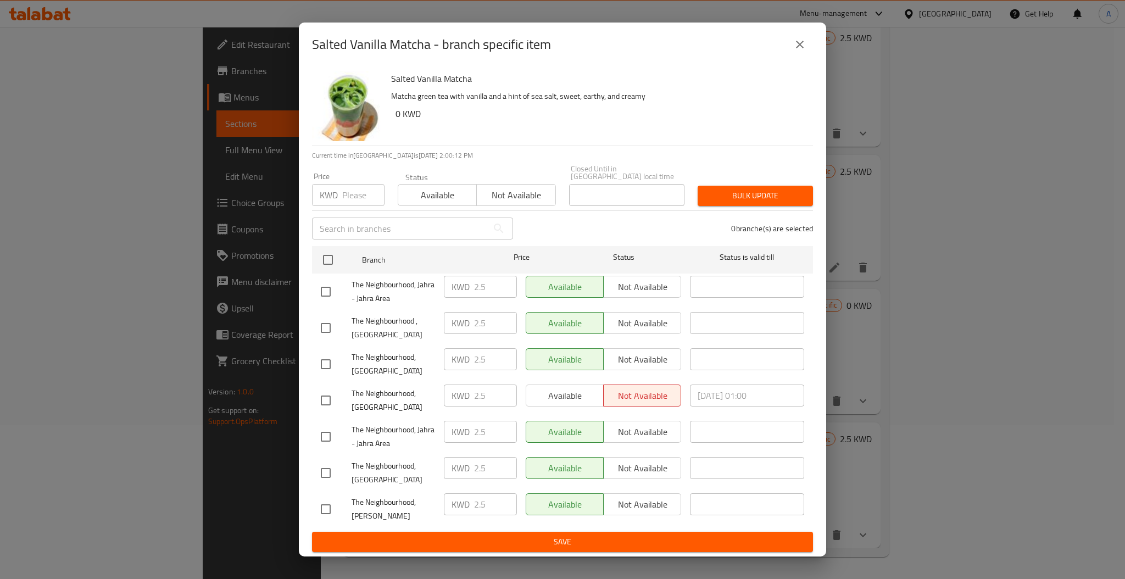
checkbox input "true"
click at [344, 193] on input "number" at bounding box center [363, 195] width 42 height 22
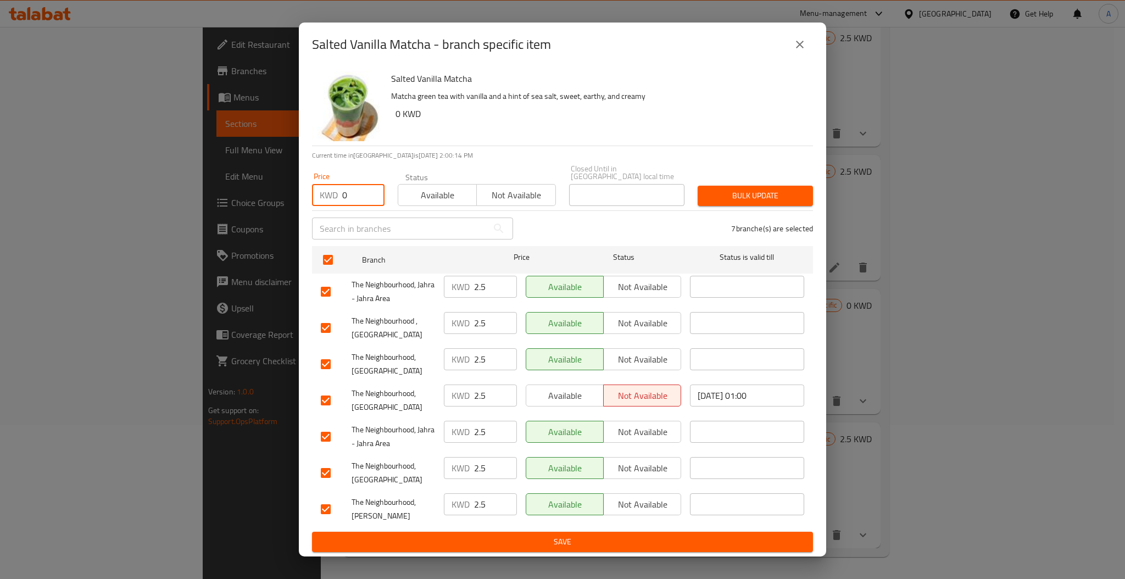
type input "0"
click at [741, 197] on span "Bulk update" at bounding box center [755, 196] width 98 height 14
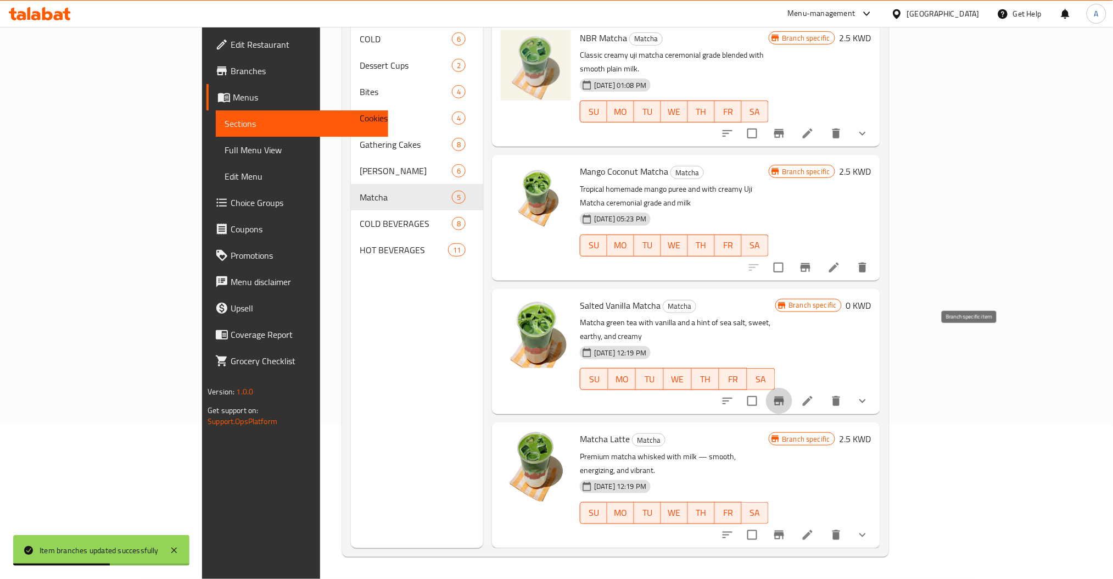
click at [784, 397] on icon "Branch-specific-item" at bounding box center [780, 401] width 10 height 9
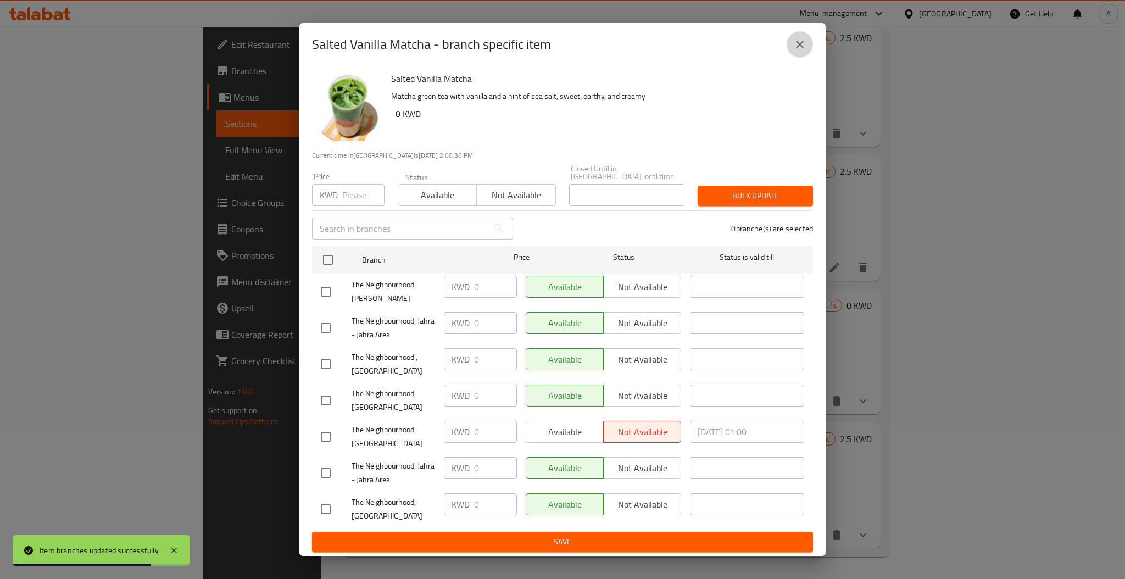
click at [800, 51] on icon "close" at bounding box center [799, 44] width 13 height 13
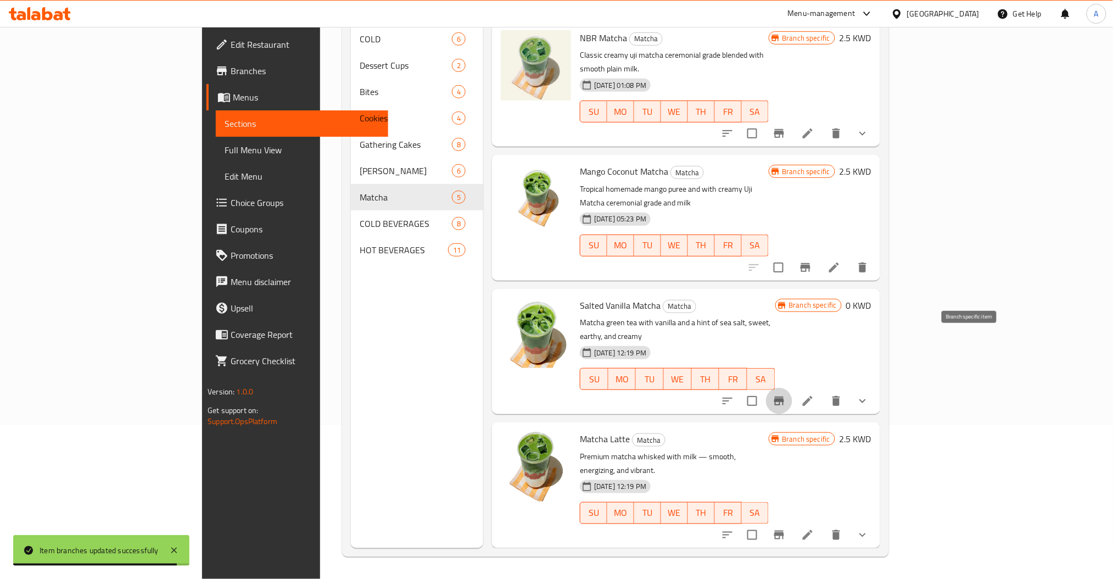
click at [784, 397] on icon "Branch-specific-item" at bounding box center [780, 401] width 10 height 9
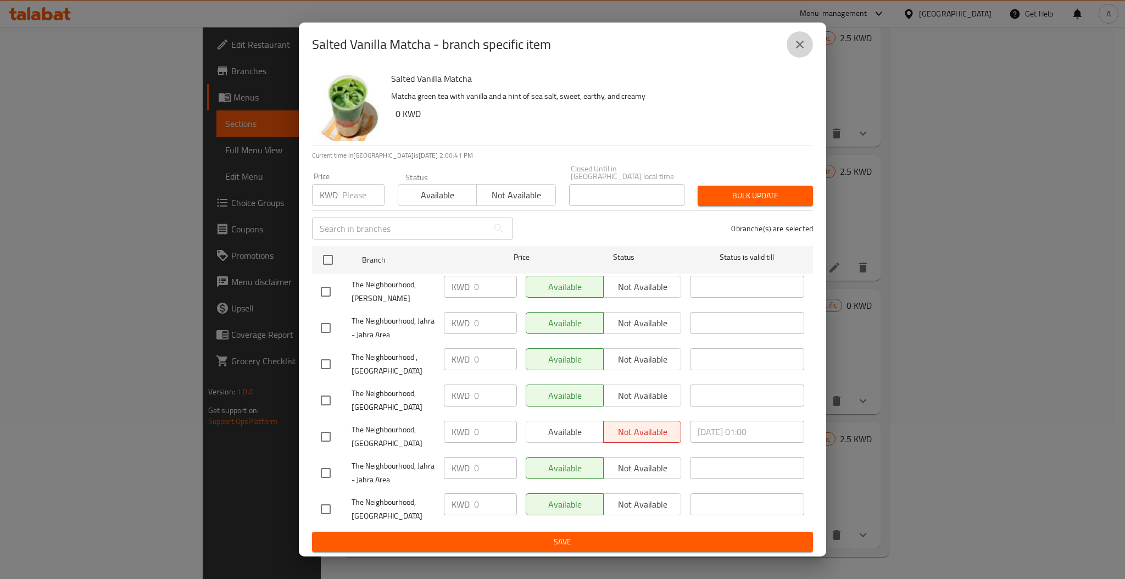
click at [796, 48] on icon "close" at bounding box center [799, 44] width 13 height 13
